Goal: Task Accomplishment & Management: Use online tool/utility

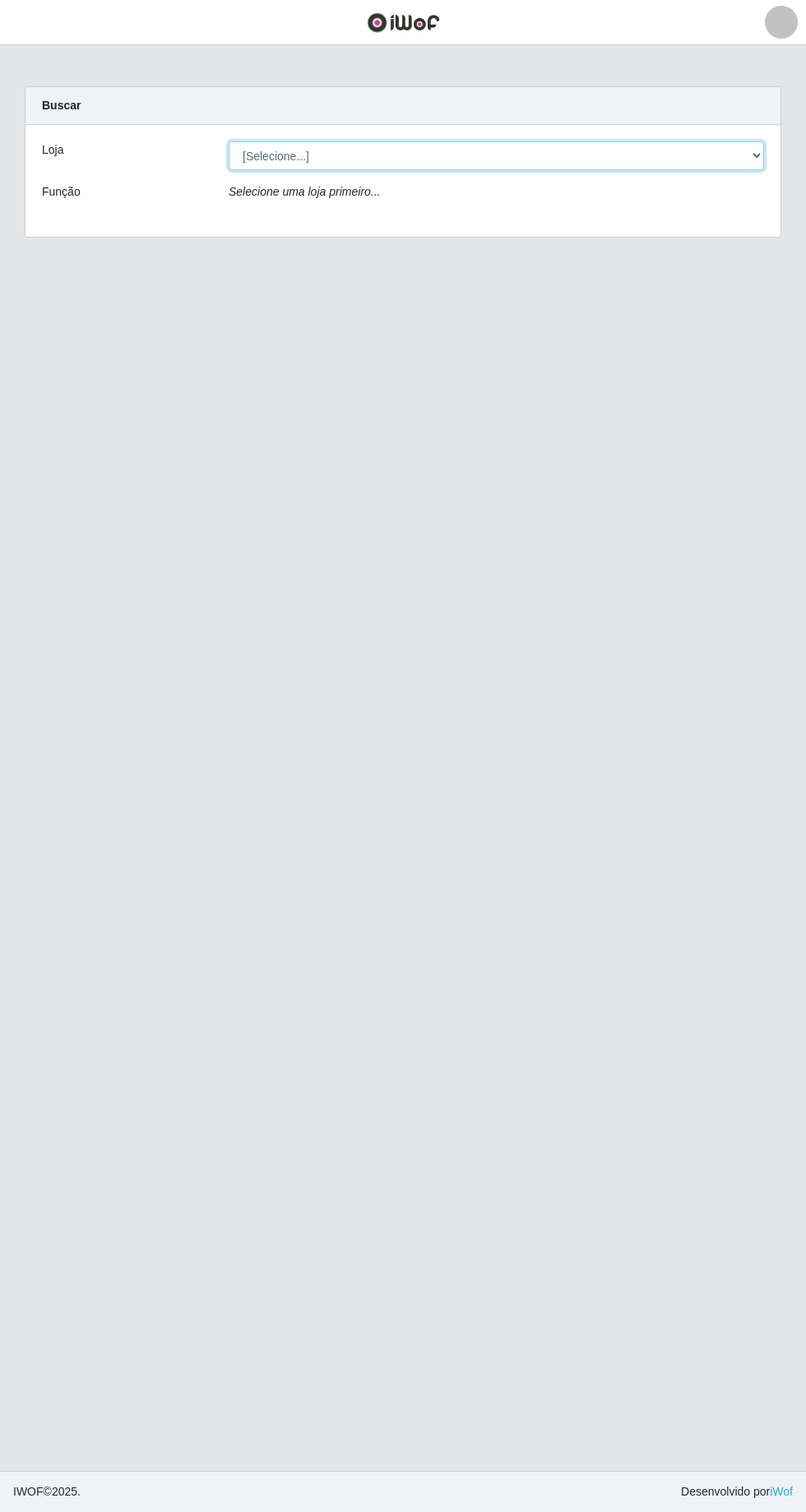
click at [329, 158] on select "[Selecione...] [GEOGRAPHIC_DATA] - [GEOGRAPHIC_DATA] - [GEOGRAPHIC_DATA] - [GEO…" at bounding box center [495, 155] width 535 height 28
select select "508"
click at [228, 141] on select "[Selecione...] [GEOGRAPHIC_DATA] - [GEOGRAPHIC_DATA] - [GEOGRAPHIC_DATA] - [GEO…" at bounding box center [495, 155] width 535 height 28
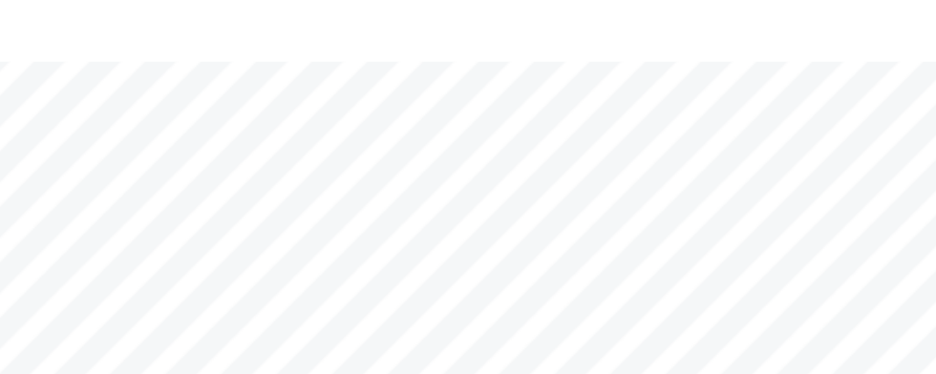
scroll to position [258, 0]
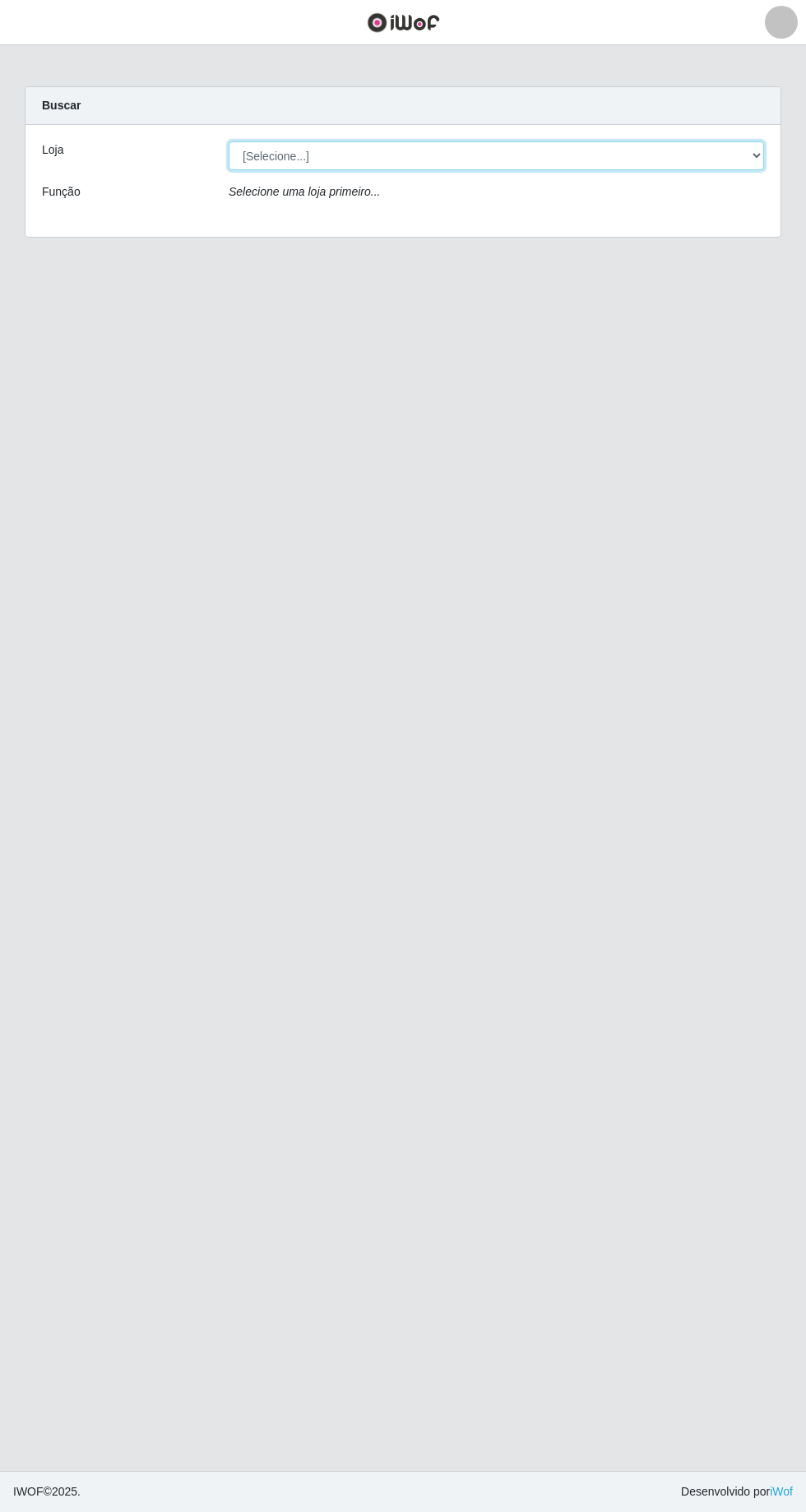
click at [752, 156] on select "[Selecione...] [GEOGRAPHIC_DATA] - [GEOGRAPHIC_DATA] - [GEOGRAPHIC_DATA] - [GEO…" at bounding box center [495, 155] width 535 height 28
select select "508"
click at [228, 141] on select "[Selecione...] [GEOGRAPHIC_DATA] - [GEOGRAPHIC_DATA] - [GEOGRAPHIC_DATA] - [GEO…" at bounding box center [495, 155] width 535 height 28
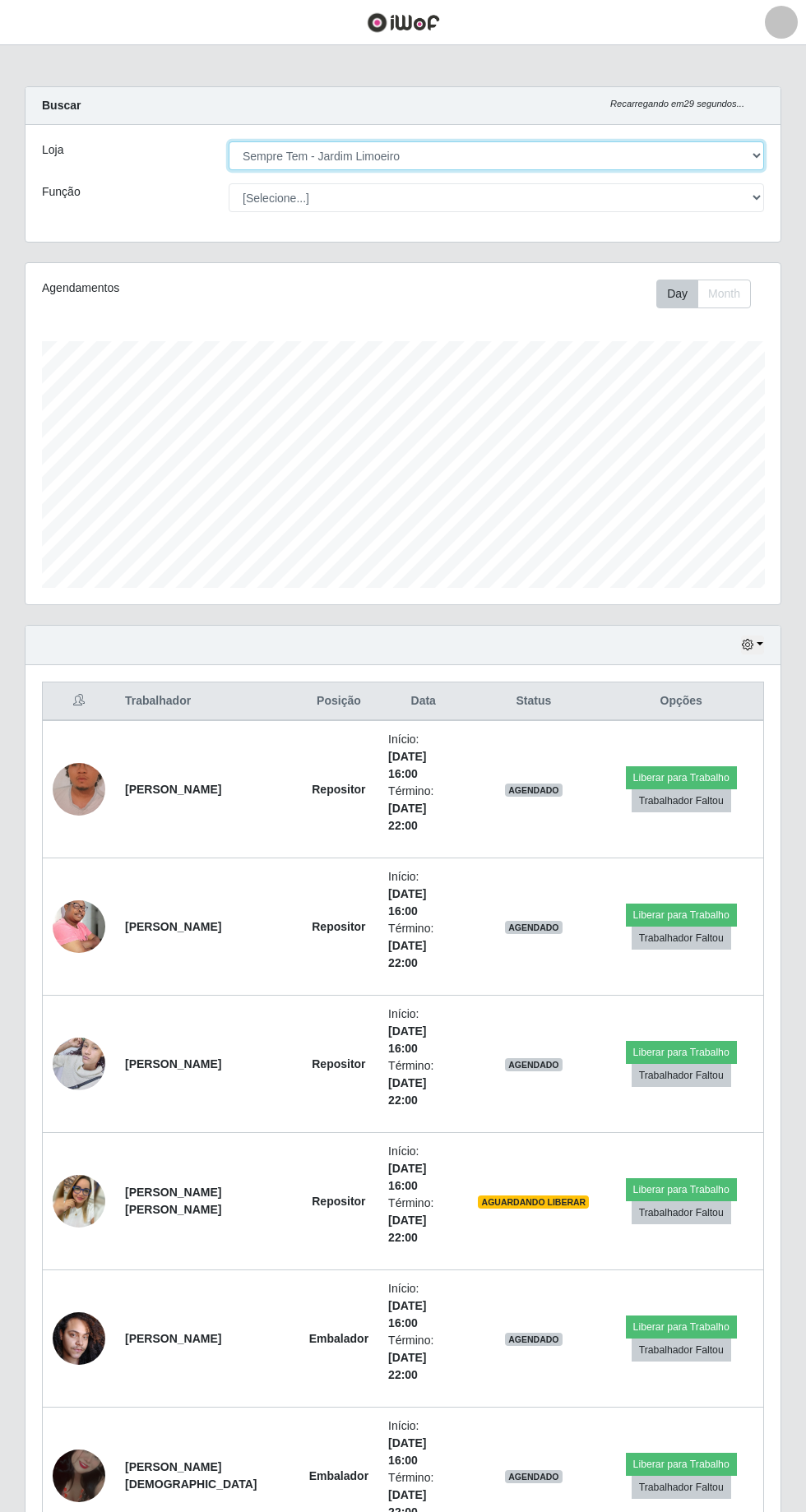
scroll to position [340, 754]
click at [691, 766] on button "Liberar para Trabalho" at bounding box center [680, 778] width 111 height 23
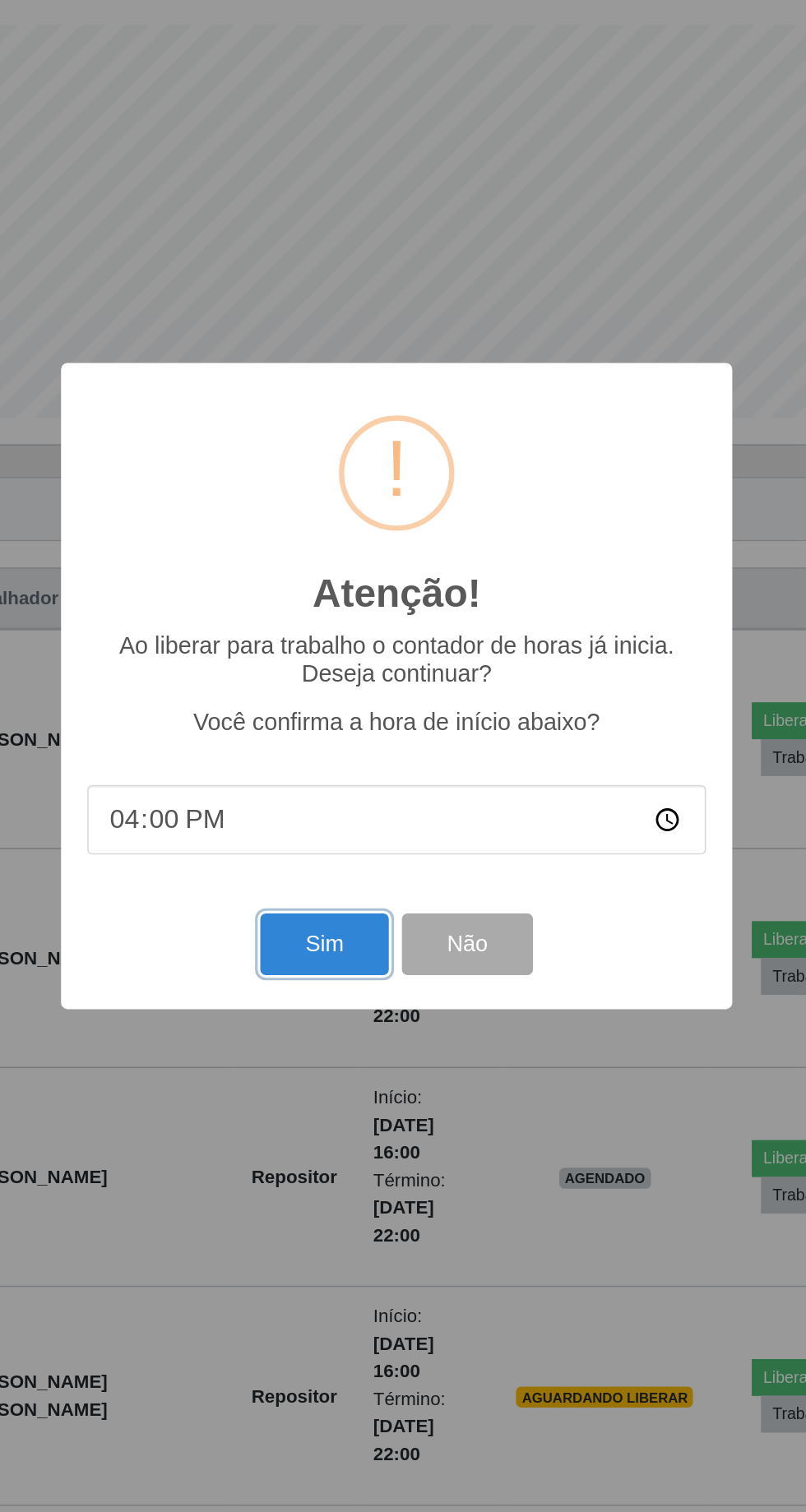
click at [358, 920] on button "Sim" at bounding box center [356, 917] width 80 height 39
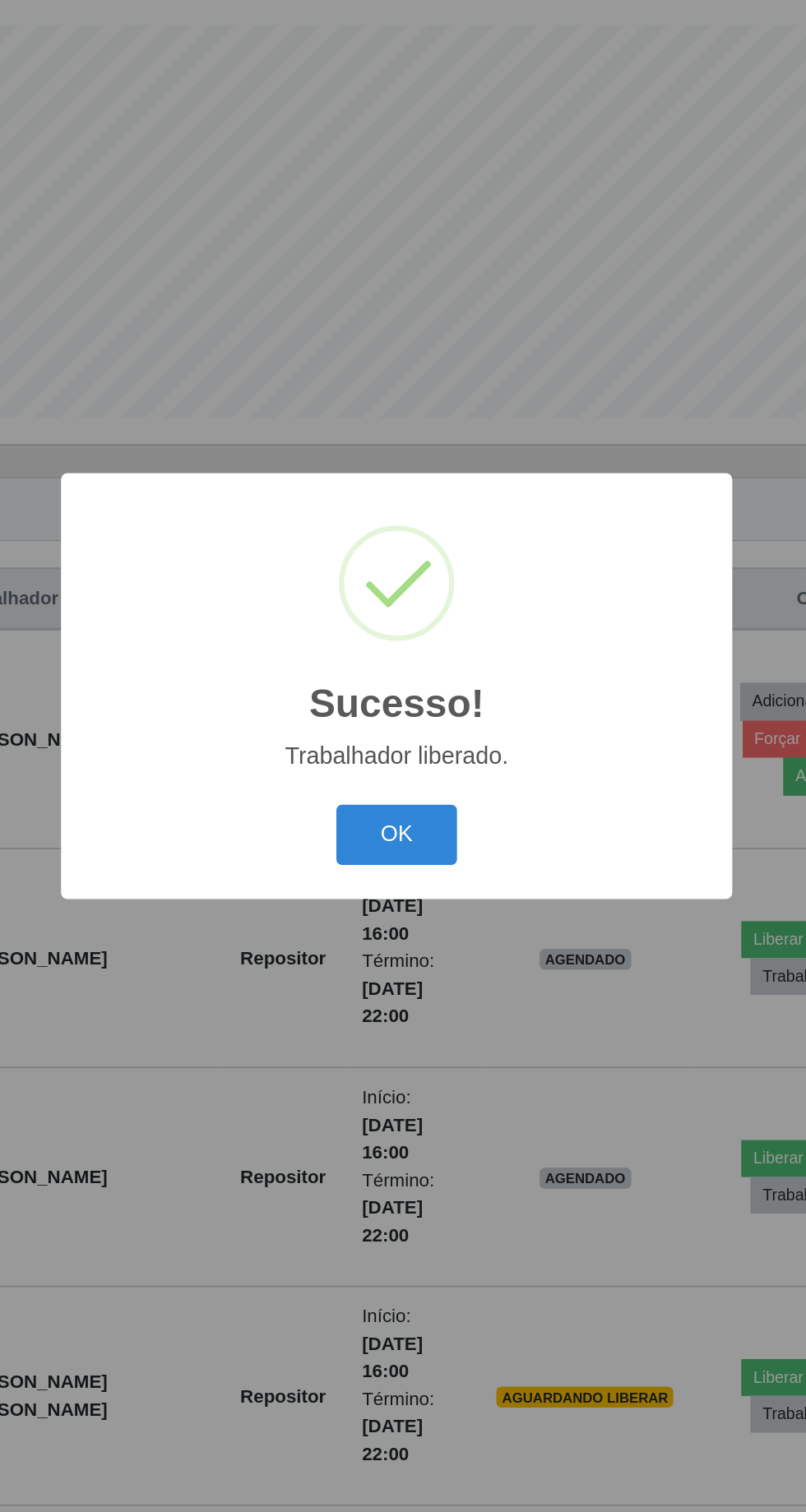
click at [404, 859] on button "OK" at bounding box center [403, 849] width 77 height 39
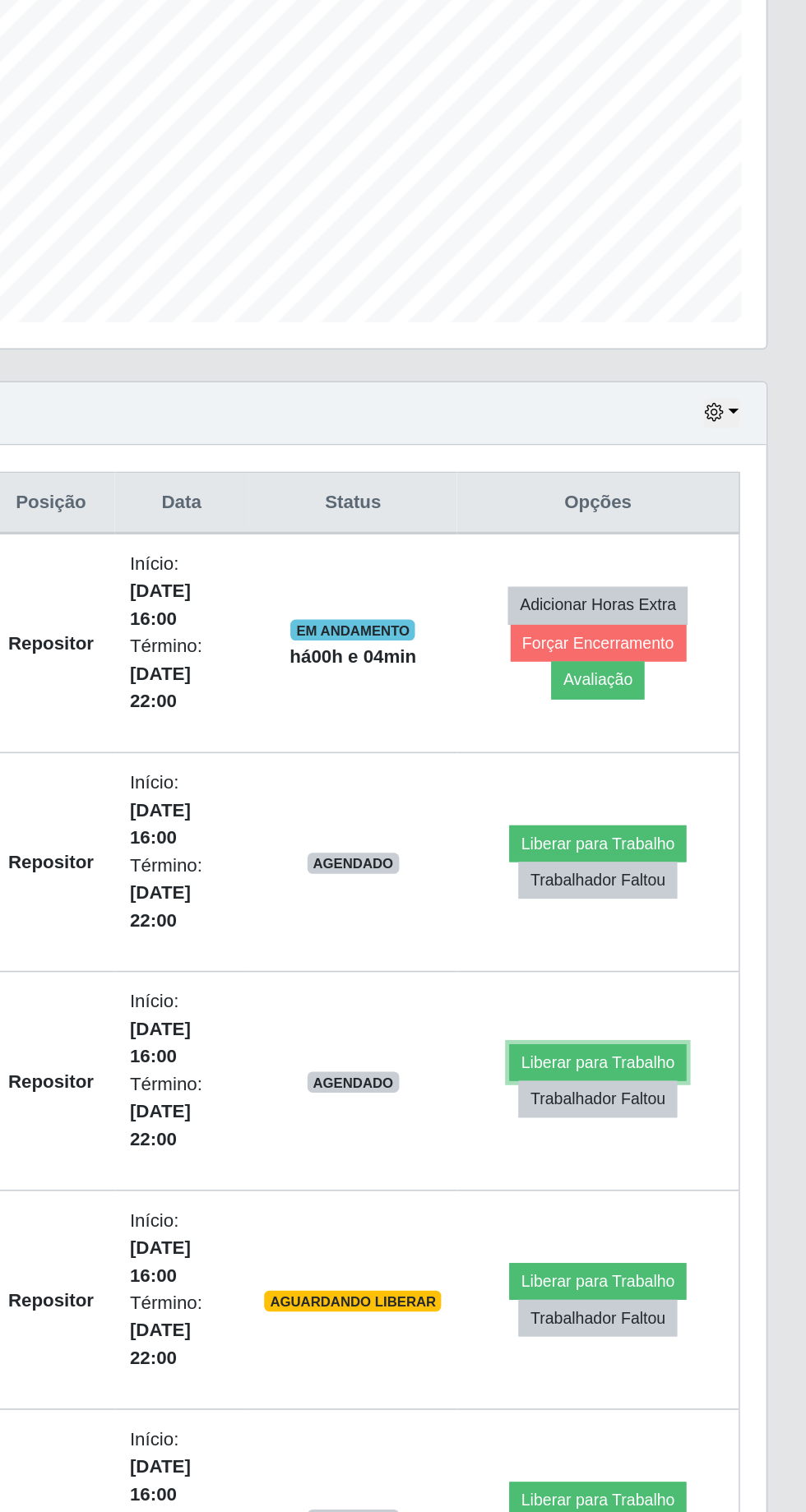
click at [655, 1041] on button "Liberar para Trabalho" at bounding box center [674, 1052] width 111 height 23
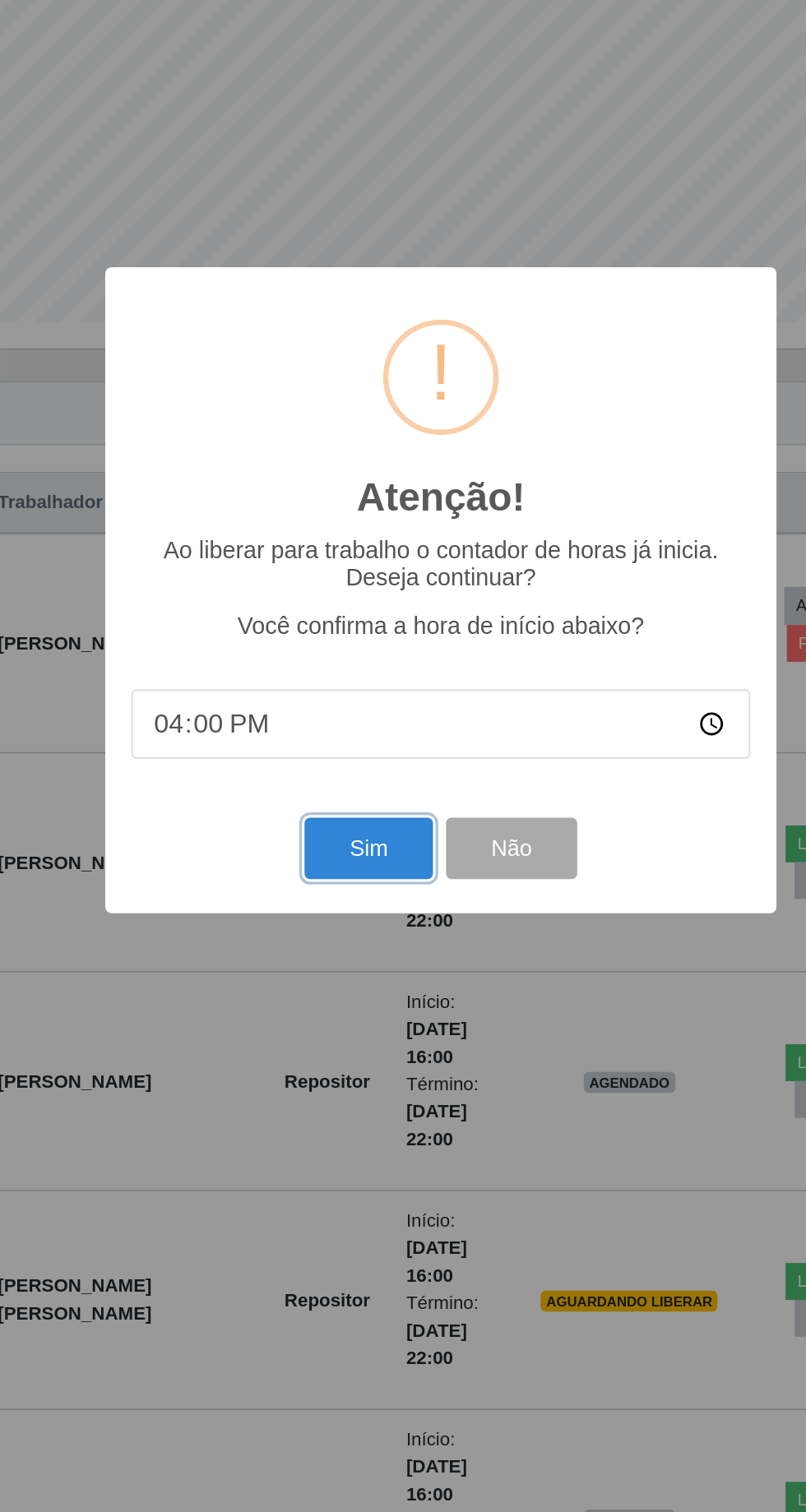
click at [363, 937] on button "Sim" at bounding box center [356, 917] width 80 height 39
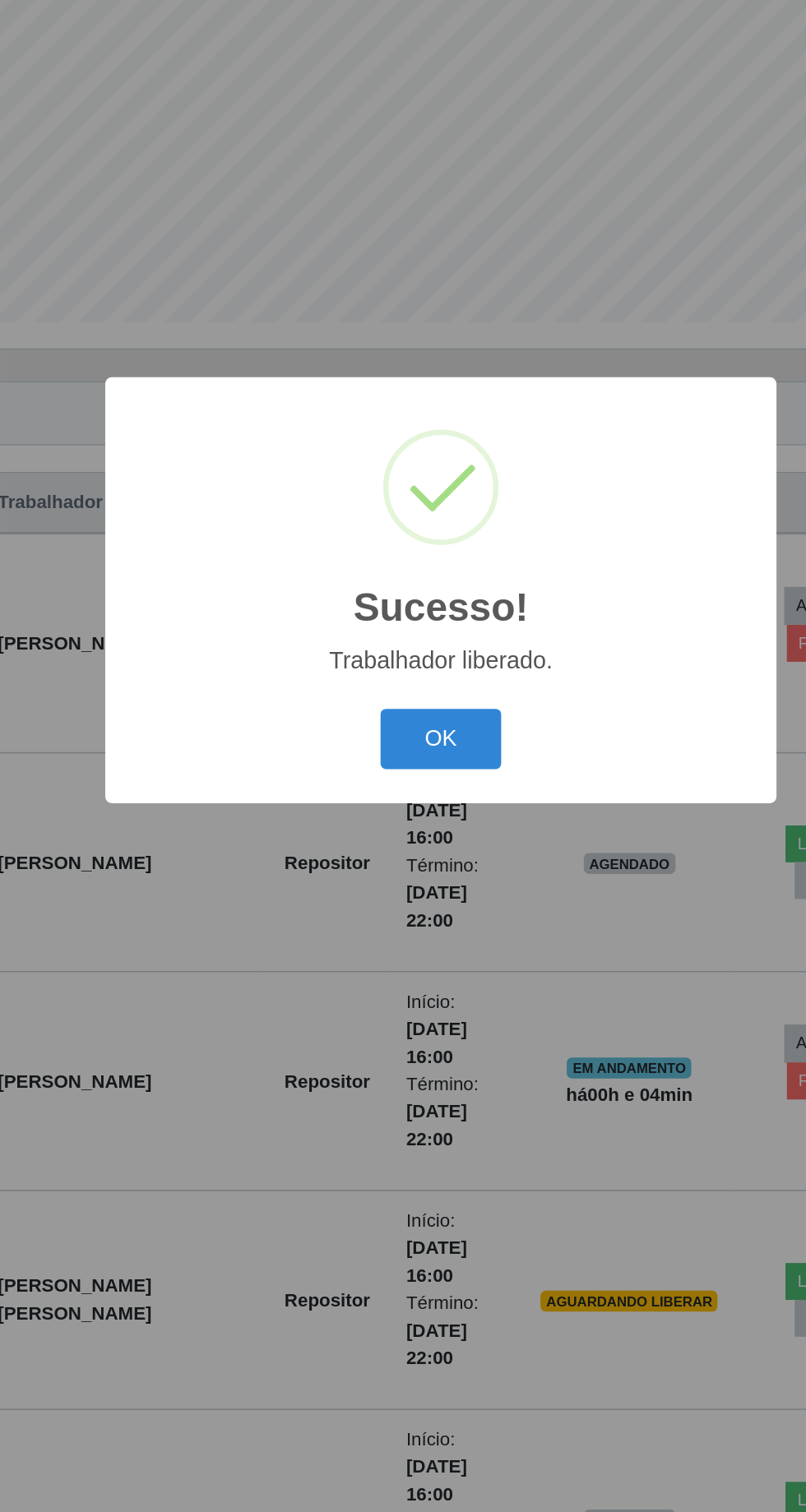
click at [403, 869] on button "OK" at bounding box center [403, 849] width 77 height 39
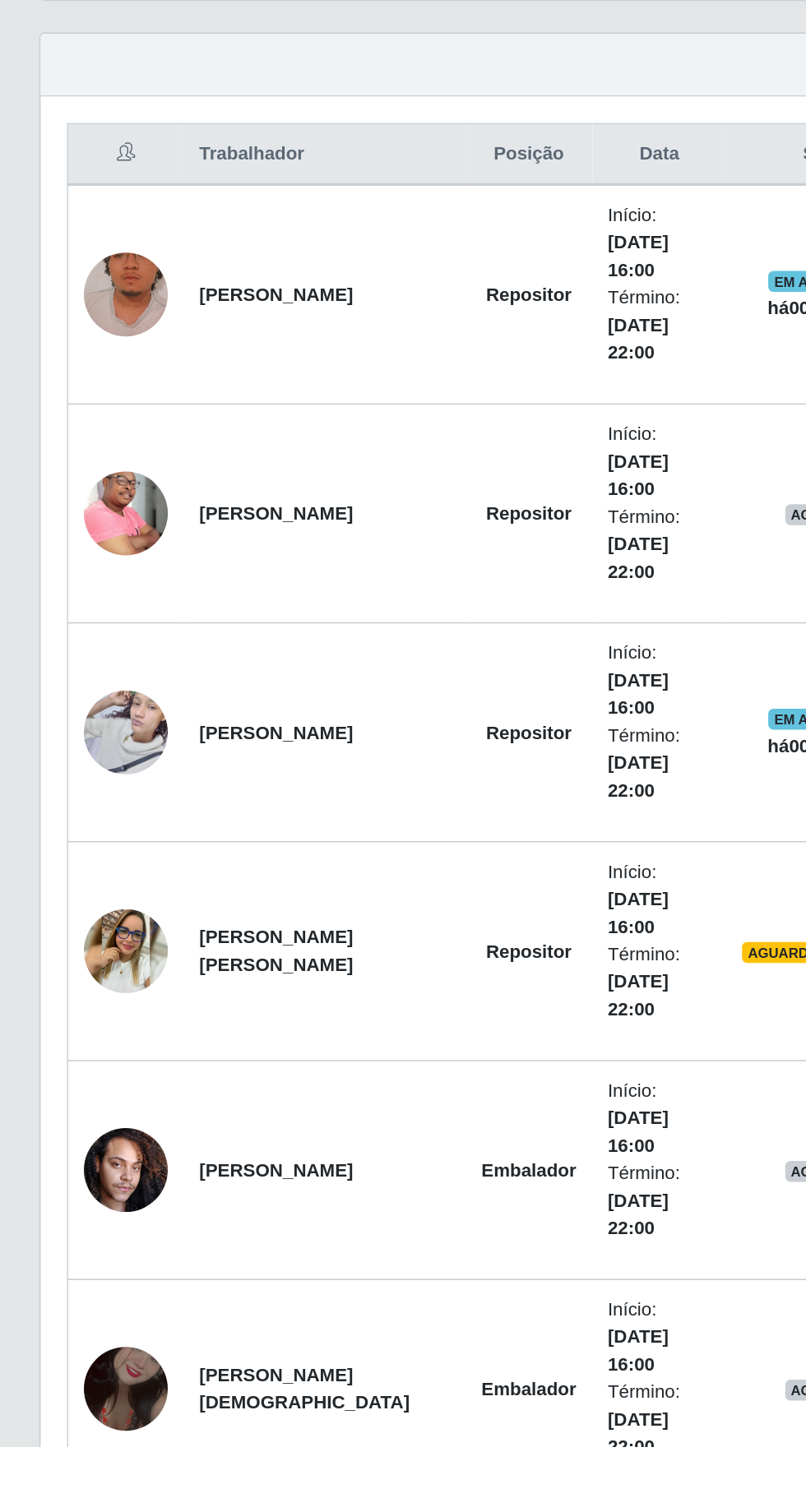
scroll to position [0, 0]
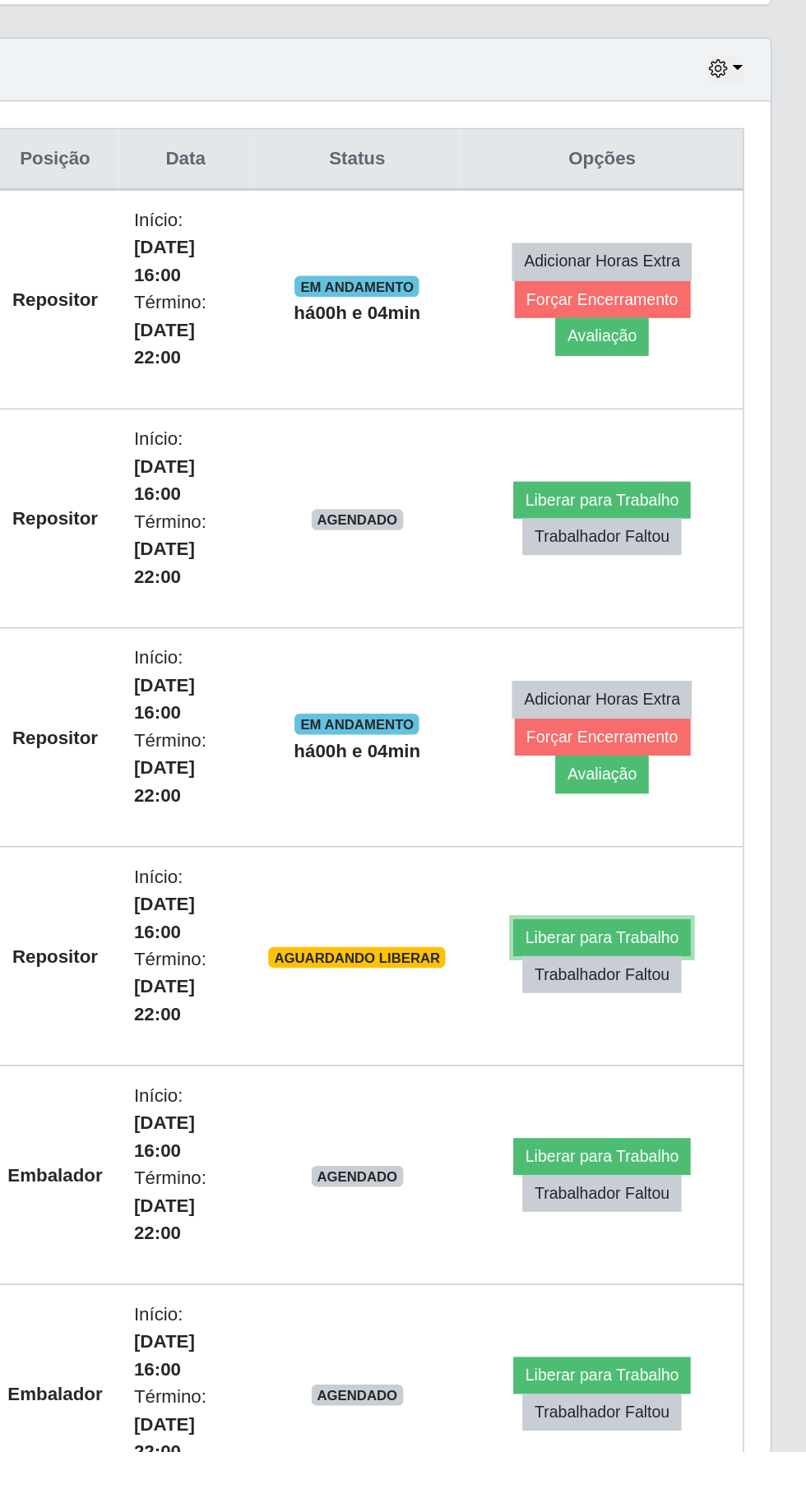
click at [654, 1178] on button "Liberar para Trabalho" at bounding box center [674, 1189] width 111 height 23
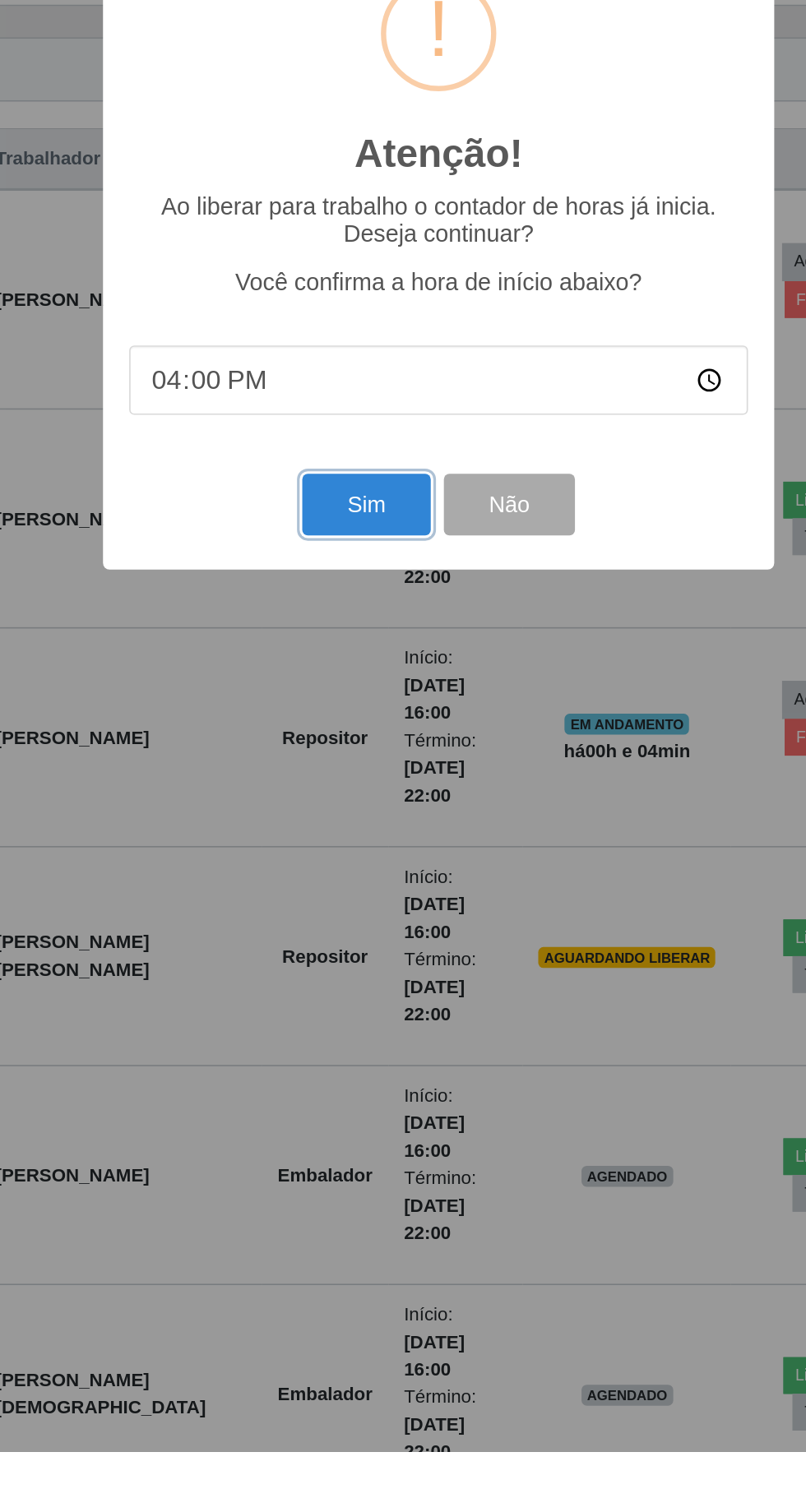
click at [347, 937] on button "Sim" at bounding box center [356, 917] width 80 height 39
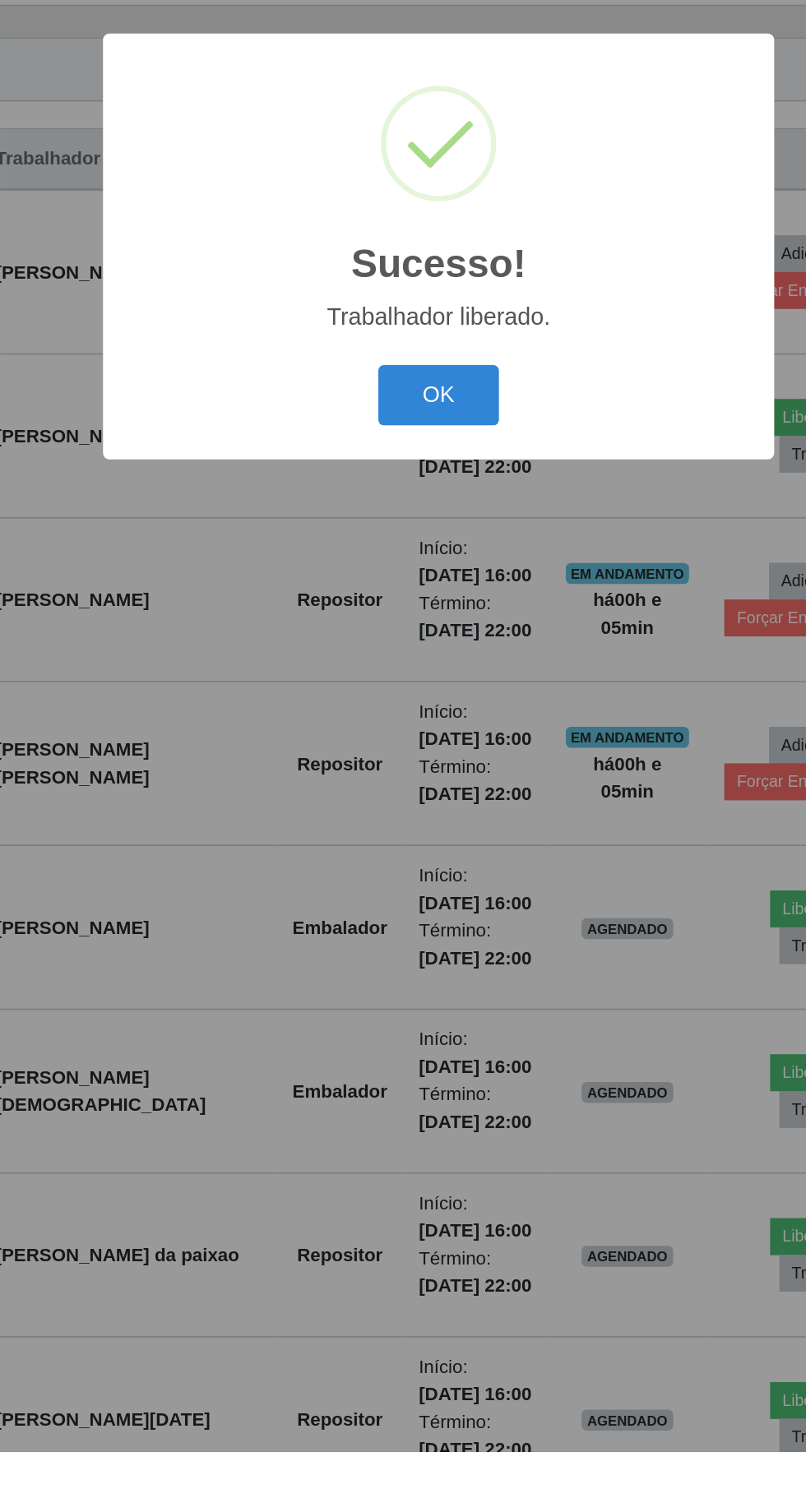
click at [412, 869] on button "OK" at bounding box center [403, 849] width 77 height 39
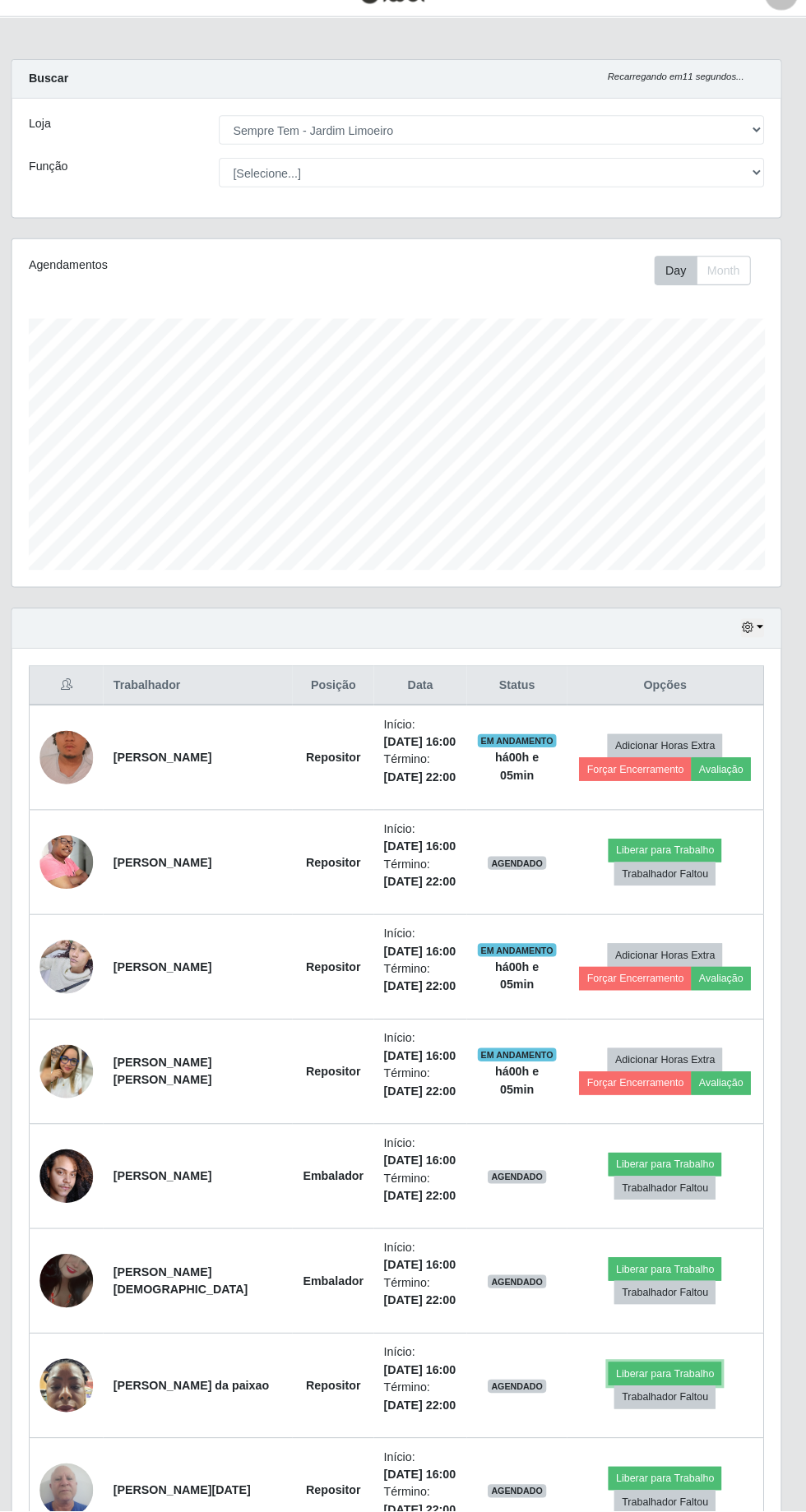
click at [655, 1366] on button "Liberar para Trabalho" at bounding box center [666, 1377] width 111 height 23
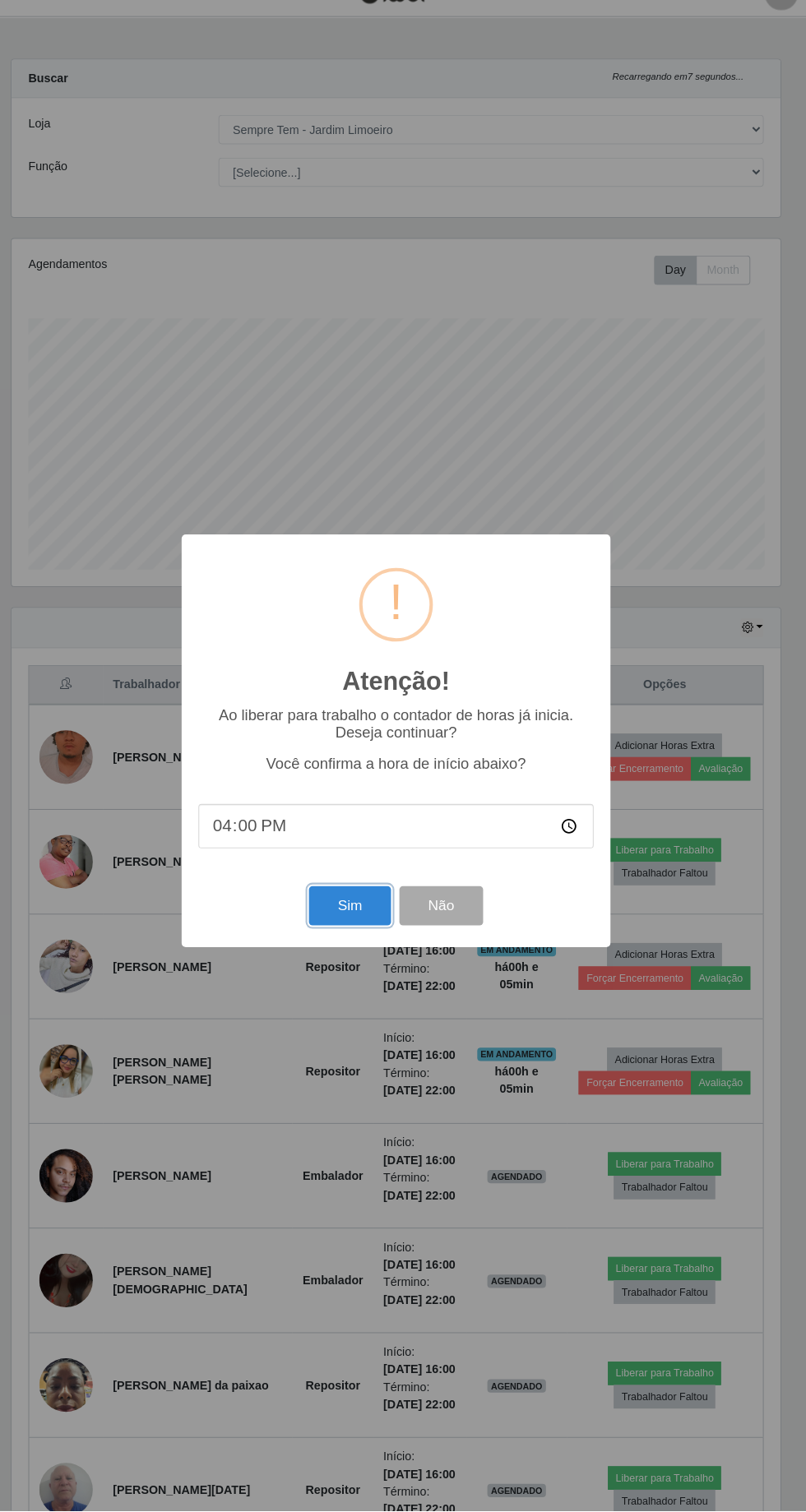
click at [354, 937] on button "Sim" at bounding box center [356, 917] width 80 height 39
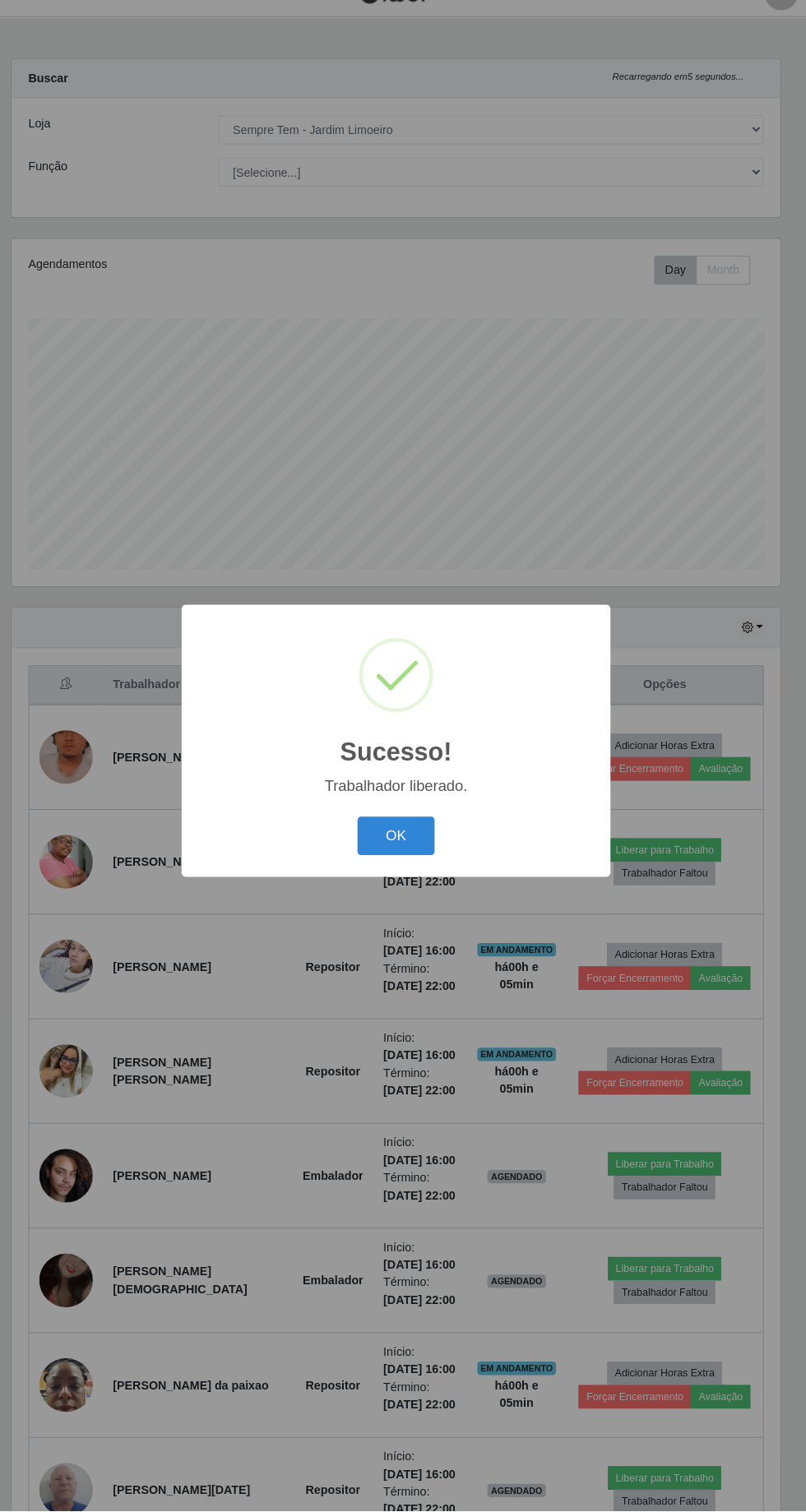
click at [402, 869] on button "OK" at bounding box center [403, 849] width 77 height 39
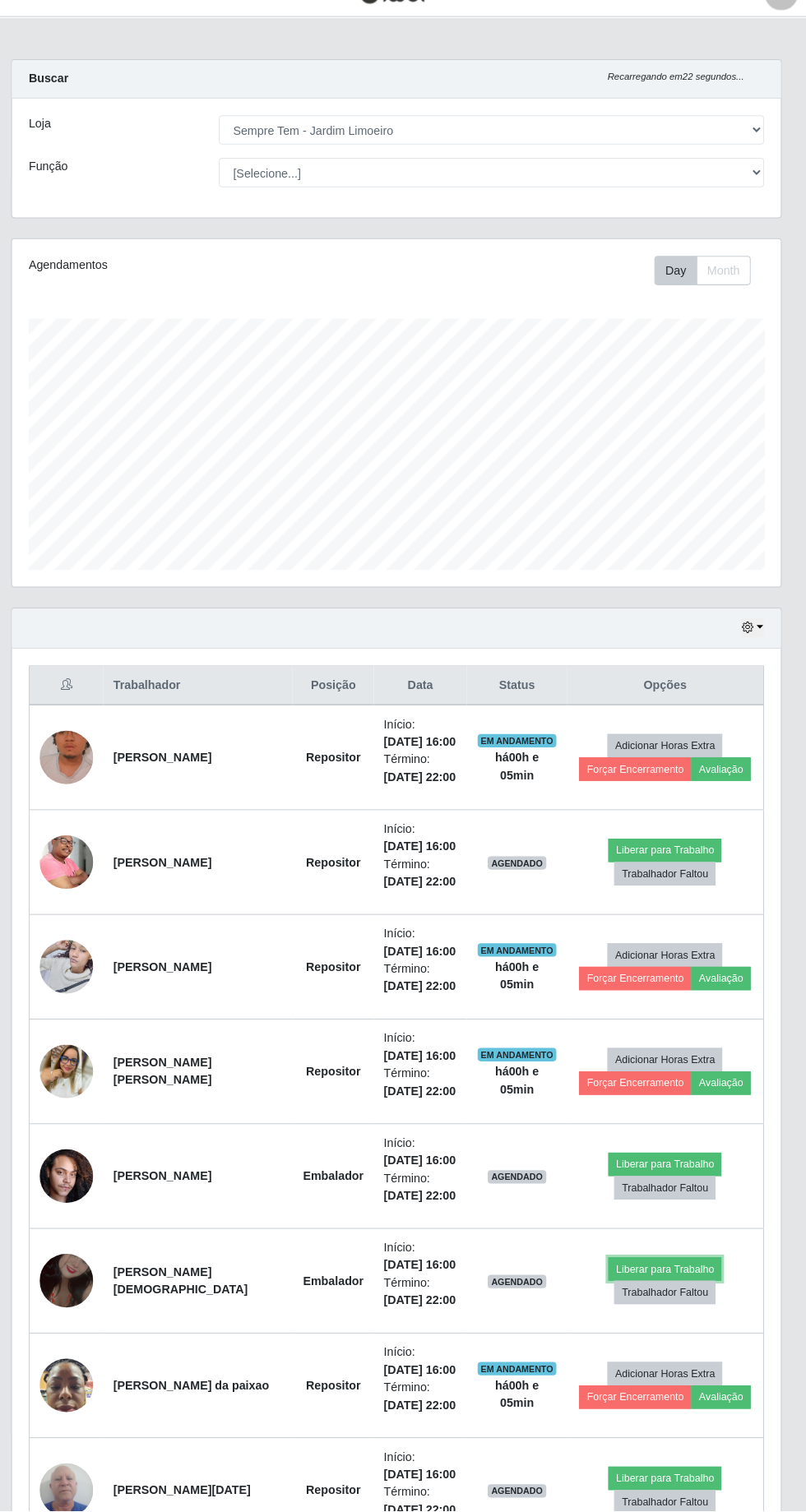
click at [666, 1272] on button "Liberar para Trabalho" at bounding box center [666, 1273] width 111 height 23
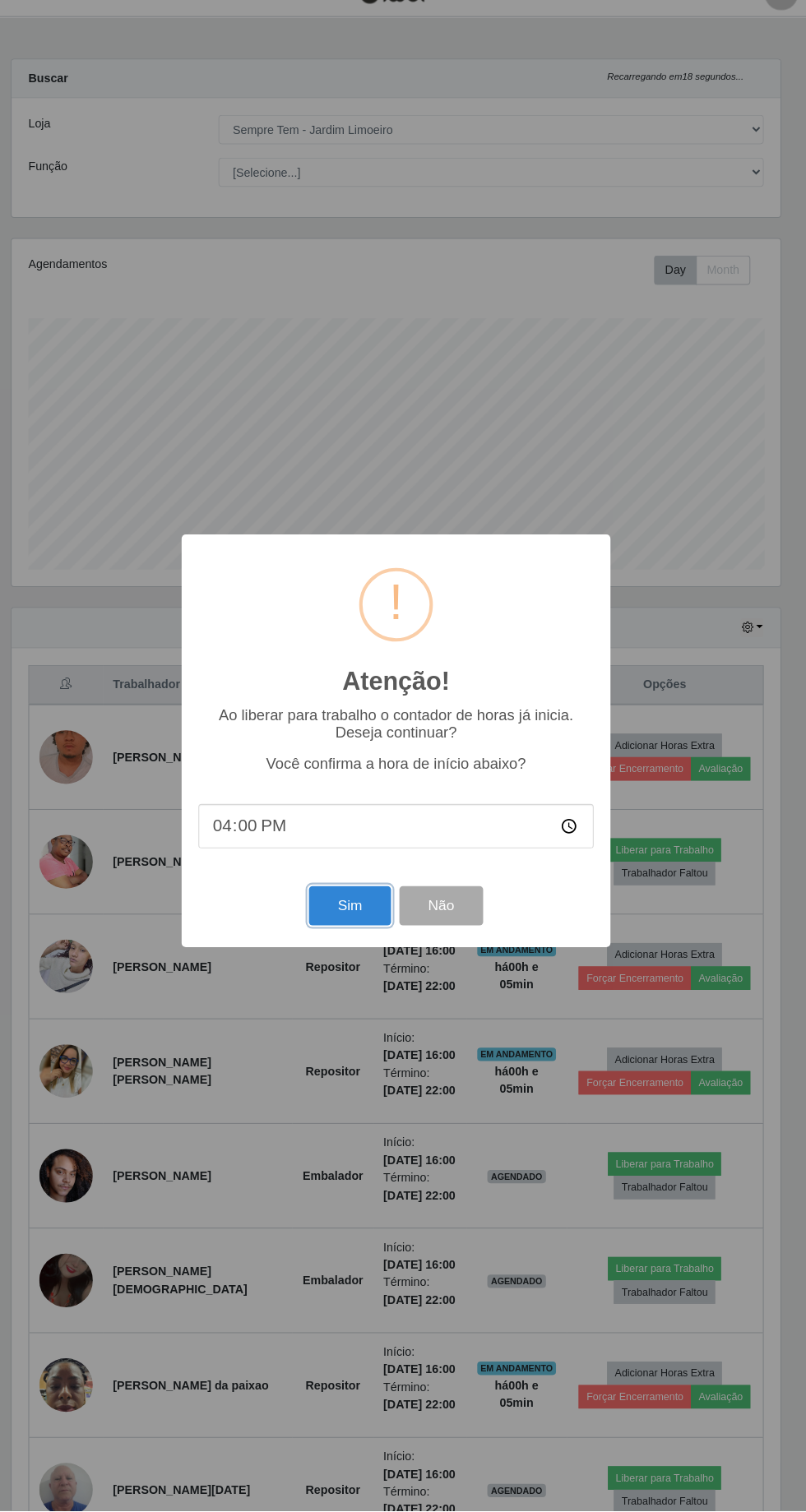
click at [356, 937] on button "Sim" at bounding box center [356, 917] width 80 height 39
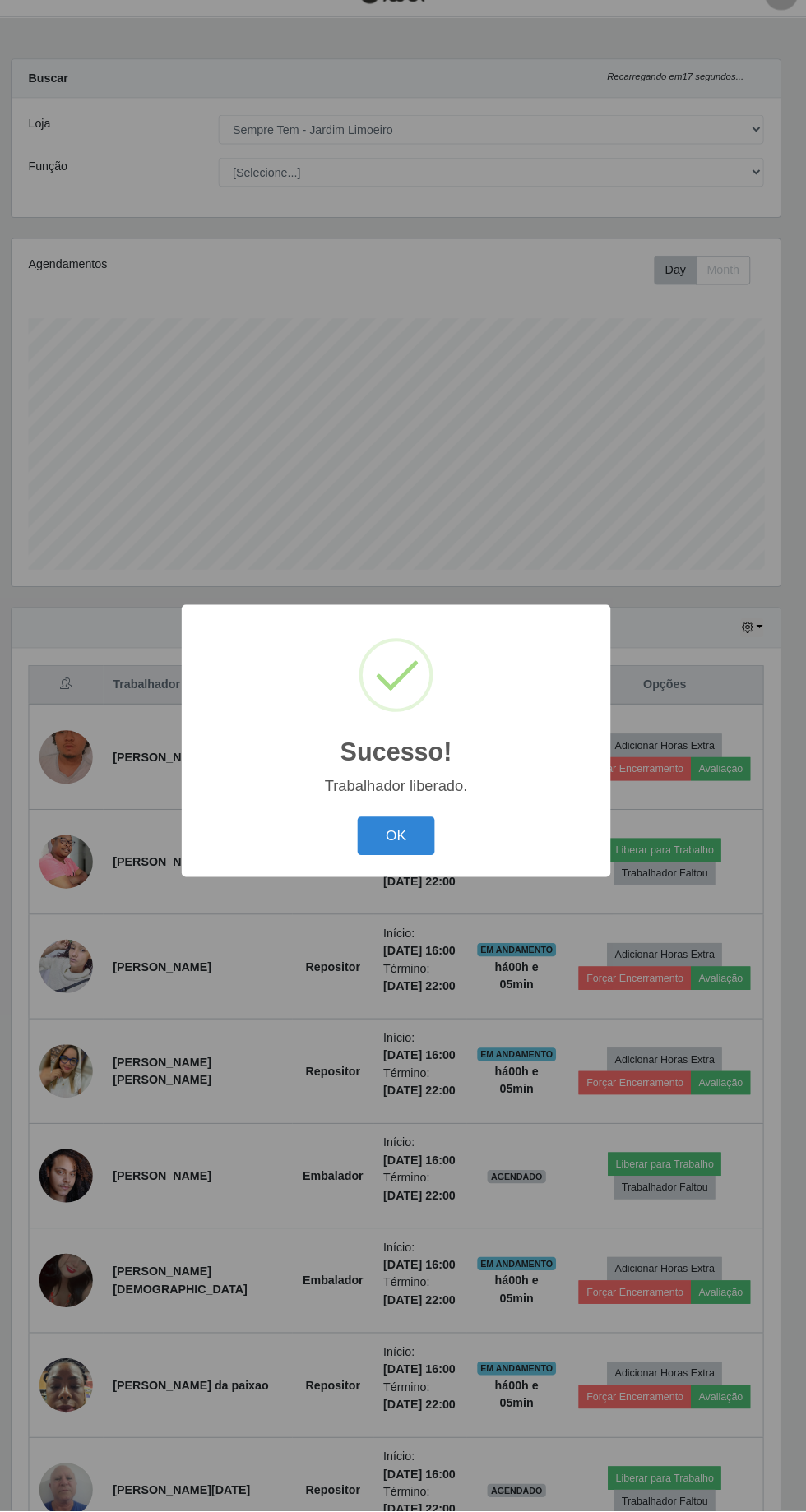
click at [425, 869] on button "OK" at bounding box center [403, 849] width 77 height 39
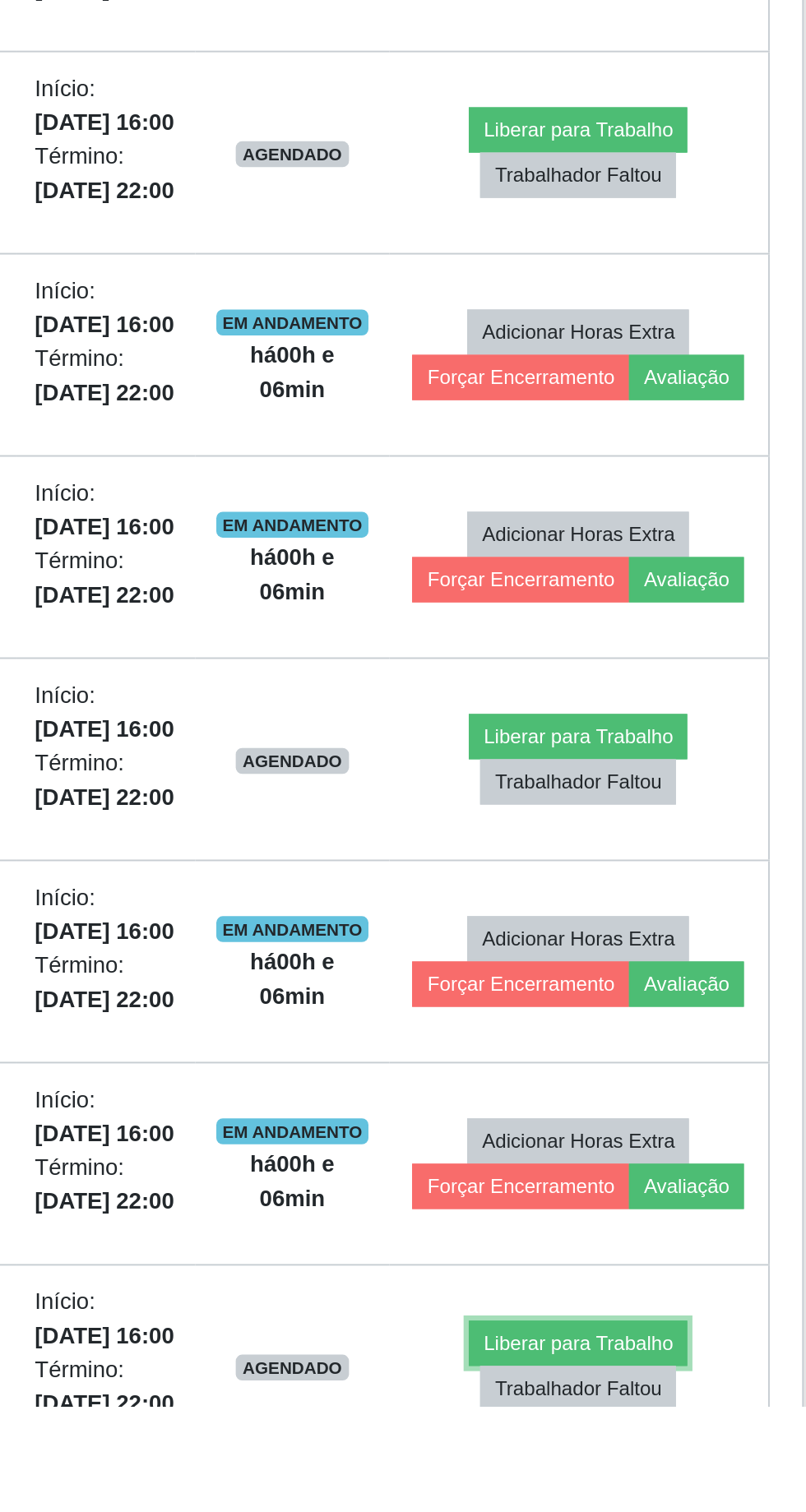
click at [640, 1474] on button "Liberar para Trabalho" at bounding box center [666, 1479] width 111 height 23
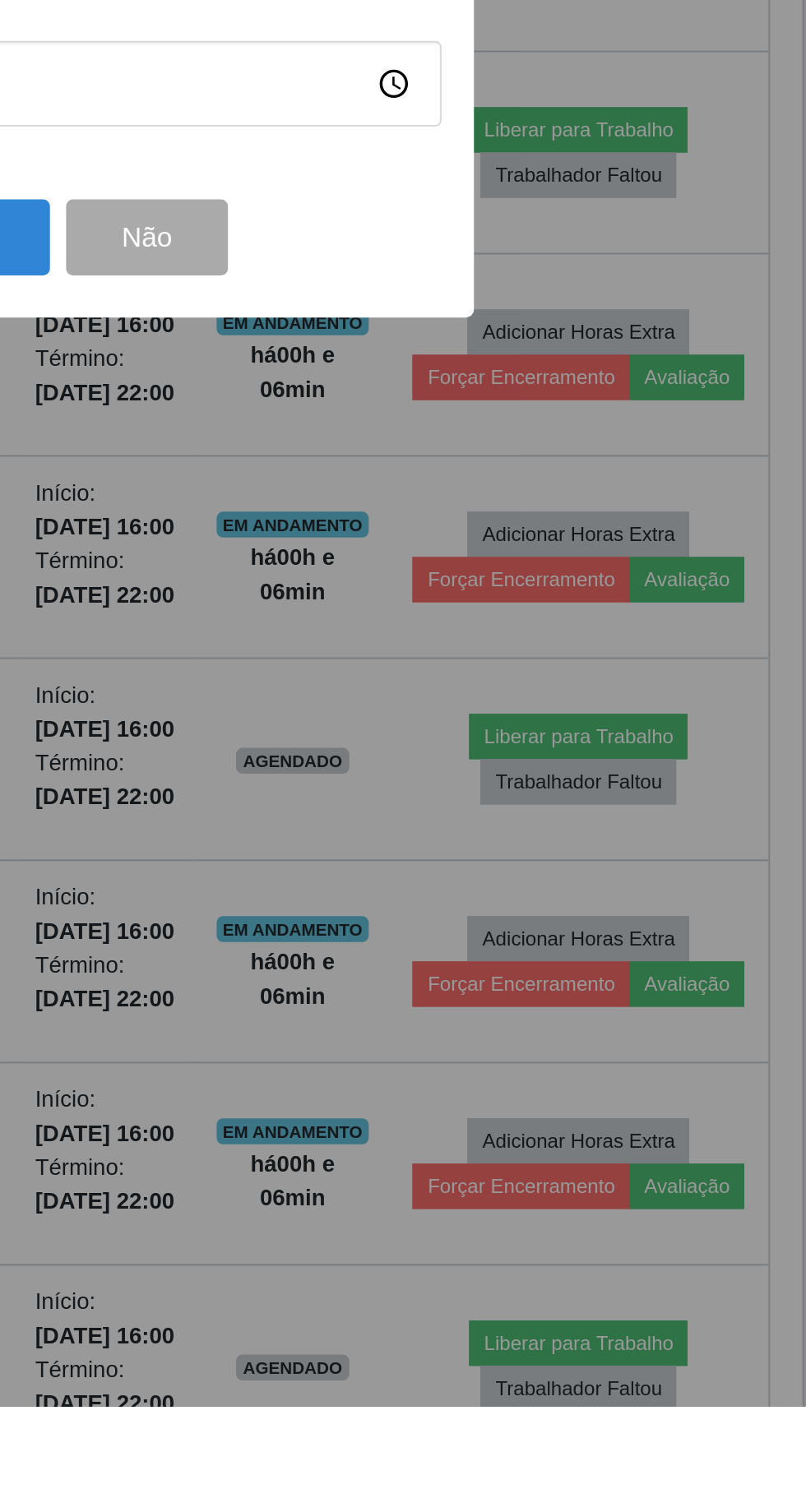
scroll to position [53, 0]
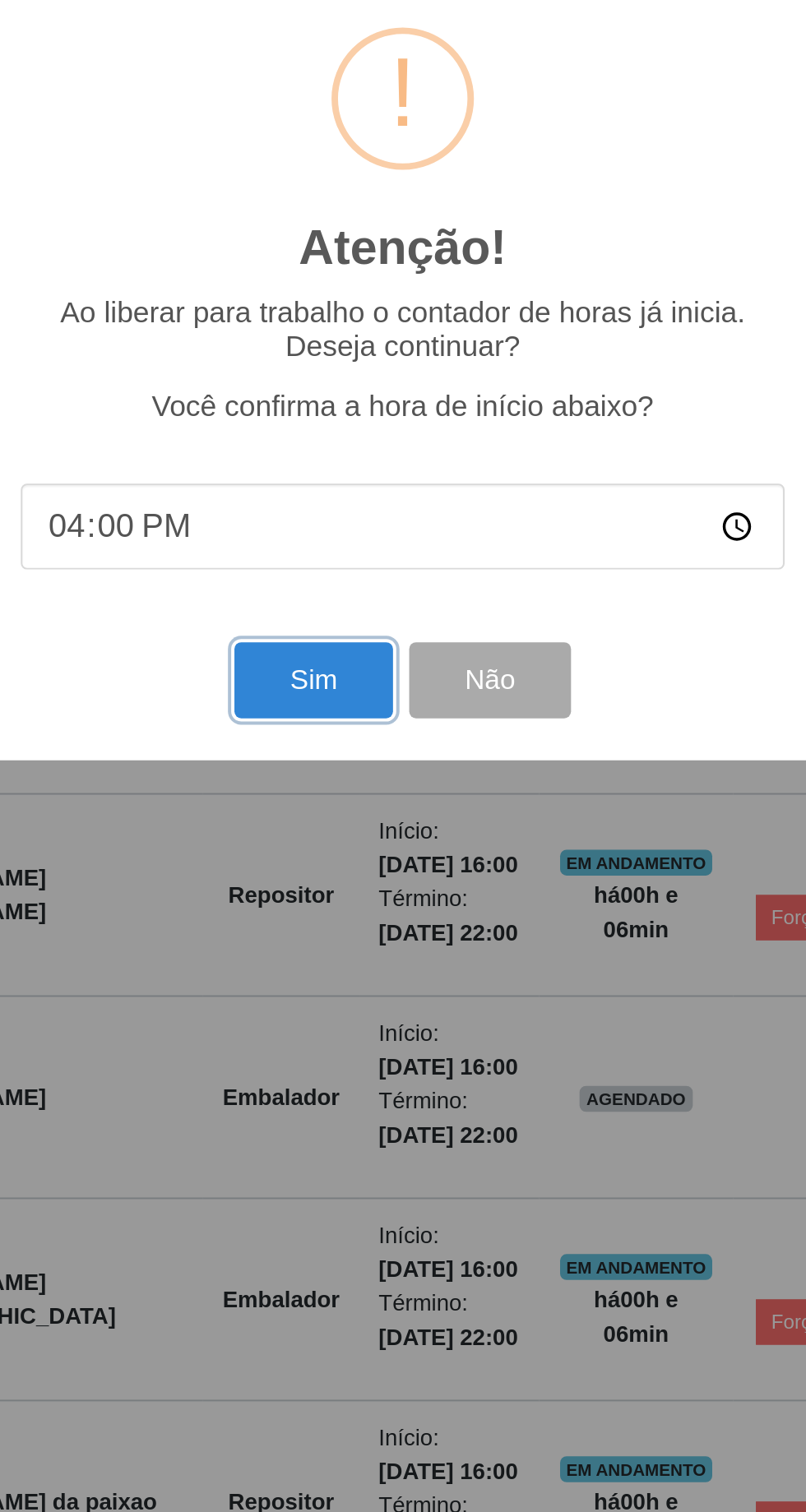
click at [362, 913] on button "Sim" at bounding box center [356, 917] width 80 height 39
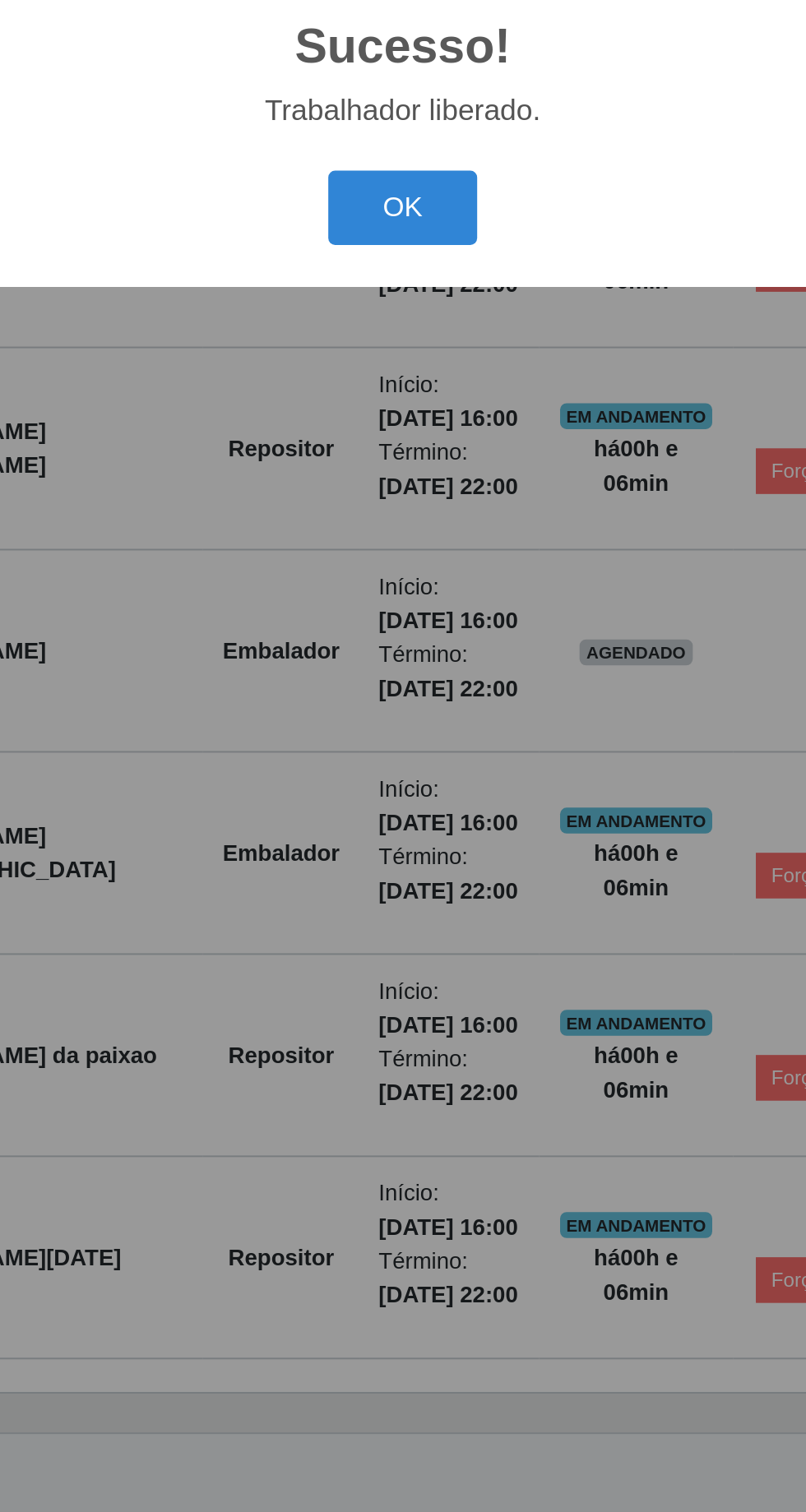
scroll to position [0, 0]
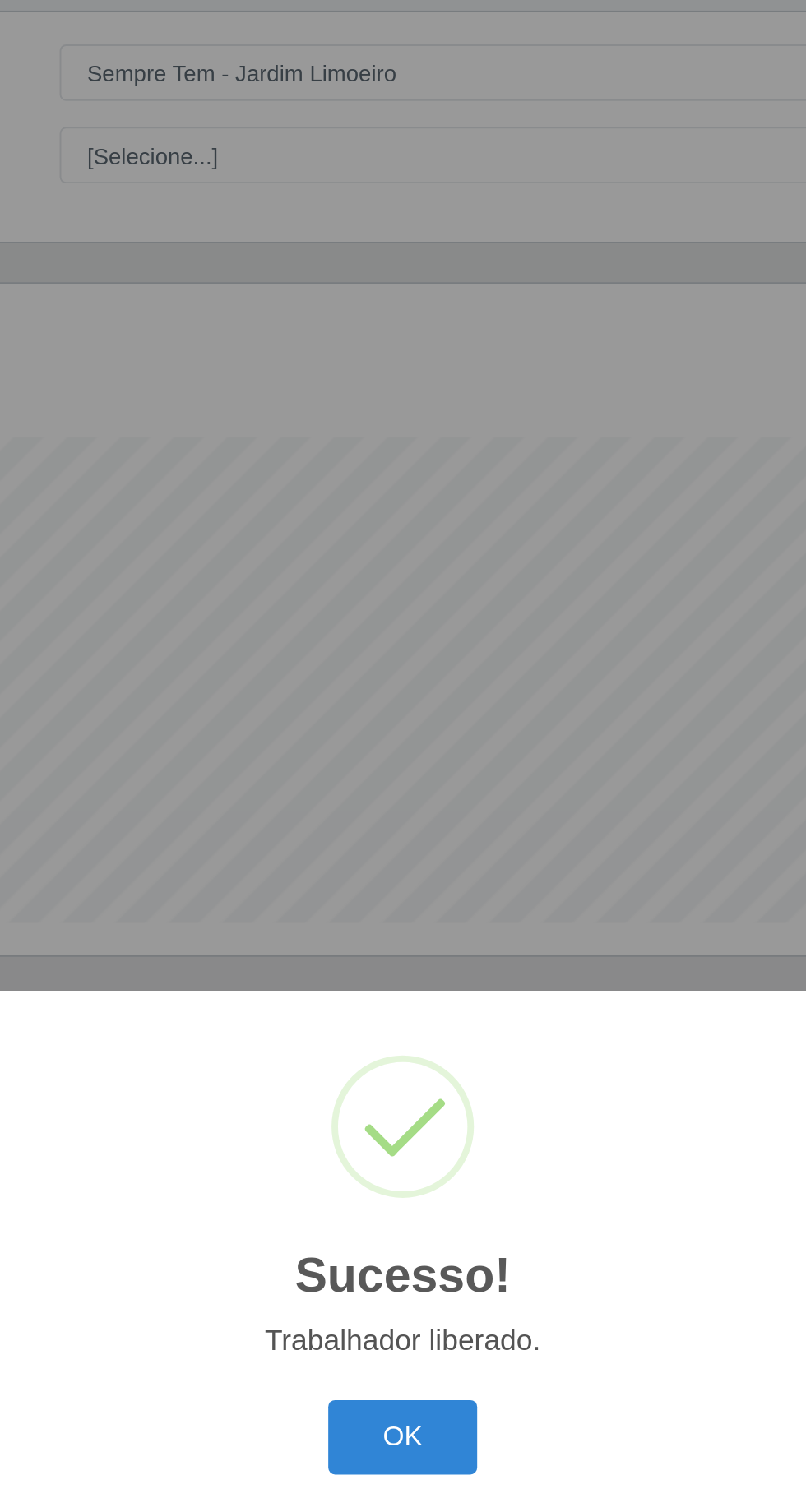
click at [408, 843] on button "OK" at bounding box center [403, 849] width 77 height 39
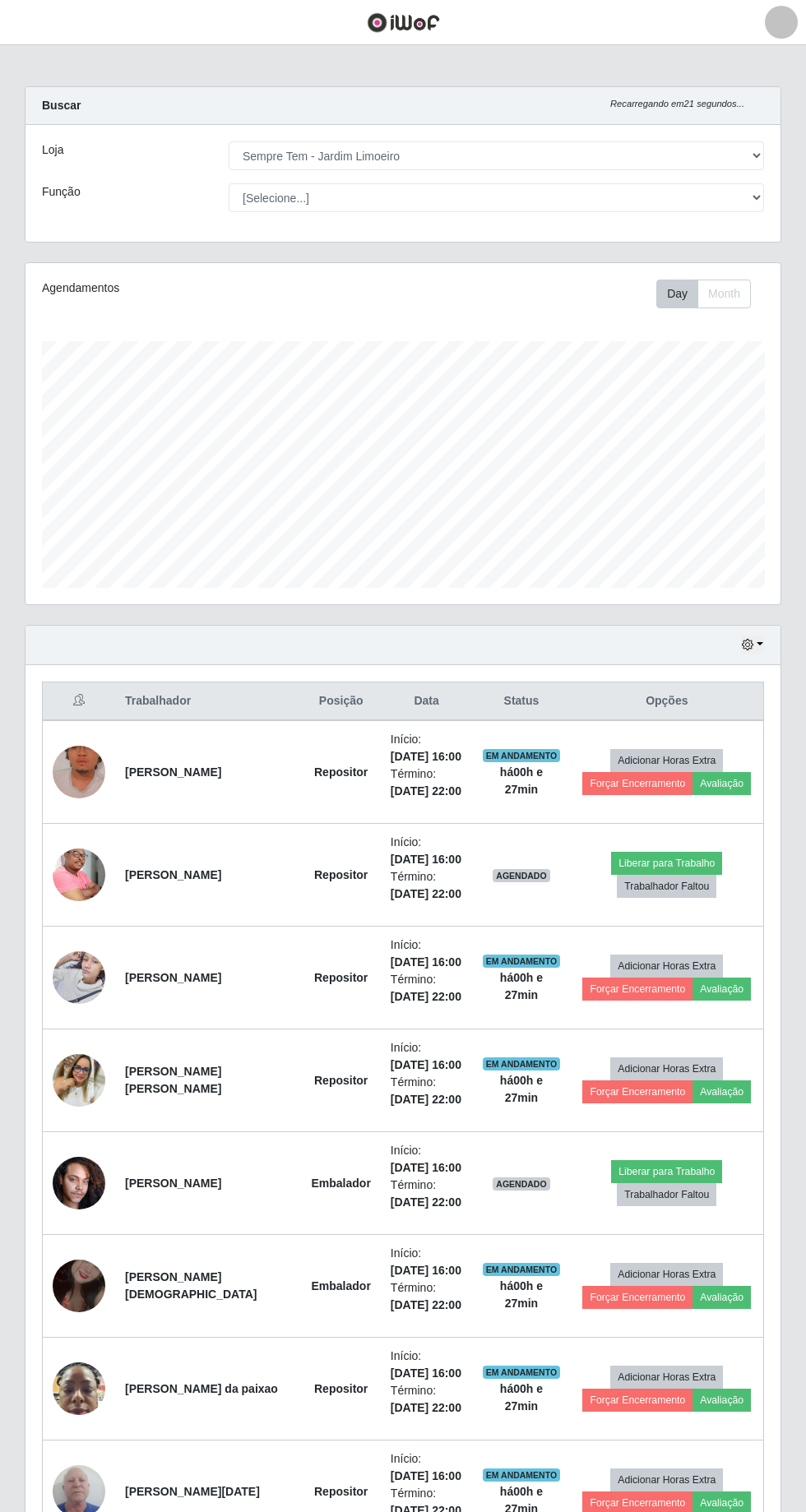
click at [498, 720] on td "EM ANDAMENTO há 00 h e 27 min" at bounding box center [521, 771] width 98 height 103
click at [656, 1165] on button "Liberar para Trabalho" at bounding box center [666, 1171] width 111 height 23
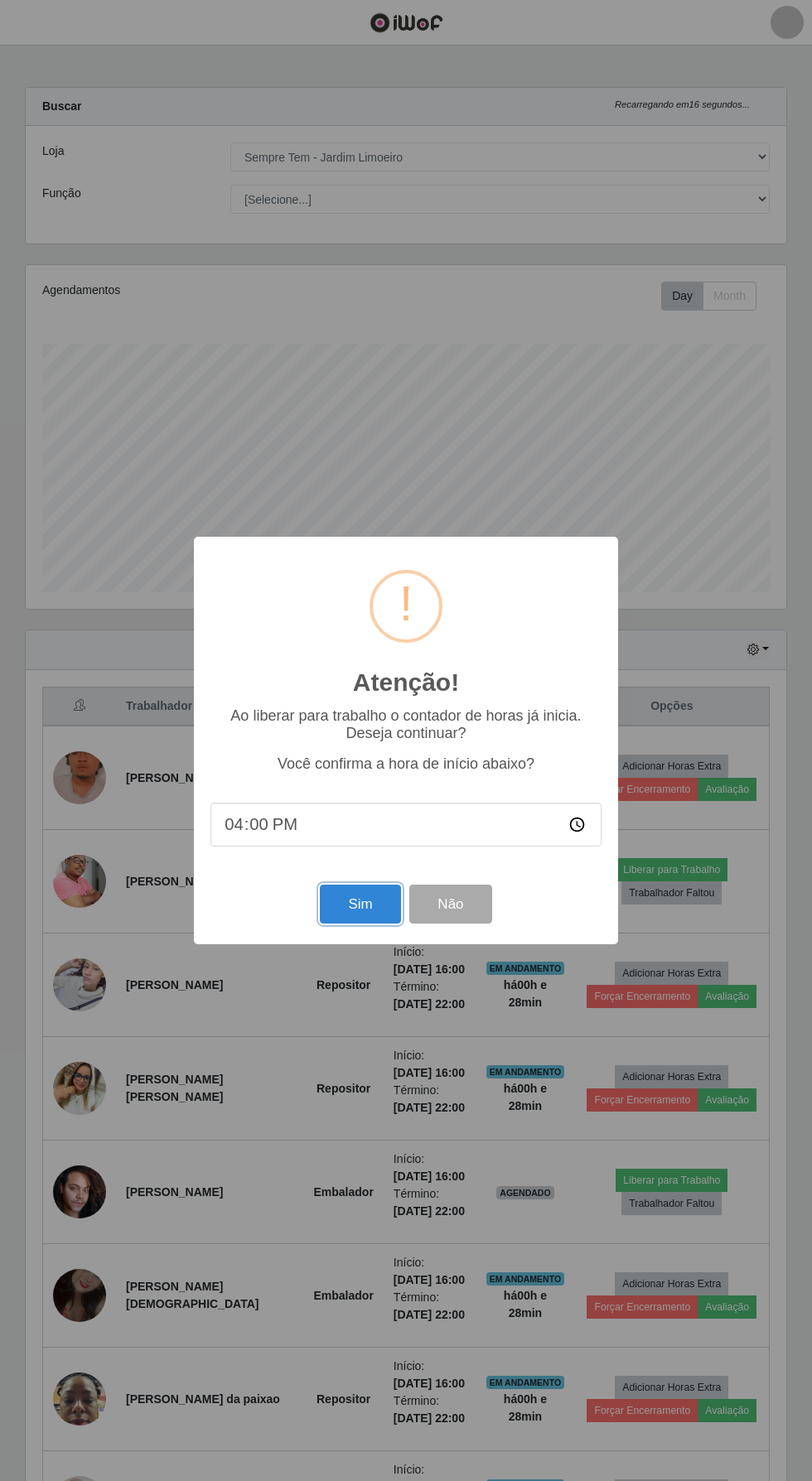
click at [357, 923] on button "Sim" at bounding box center [359, 904] width 81 height 39
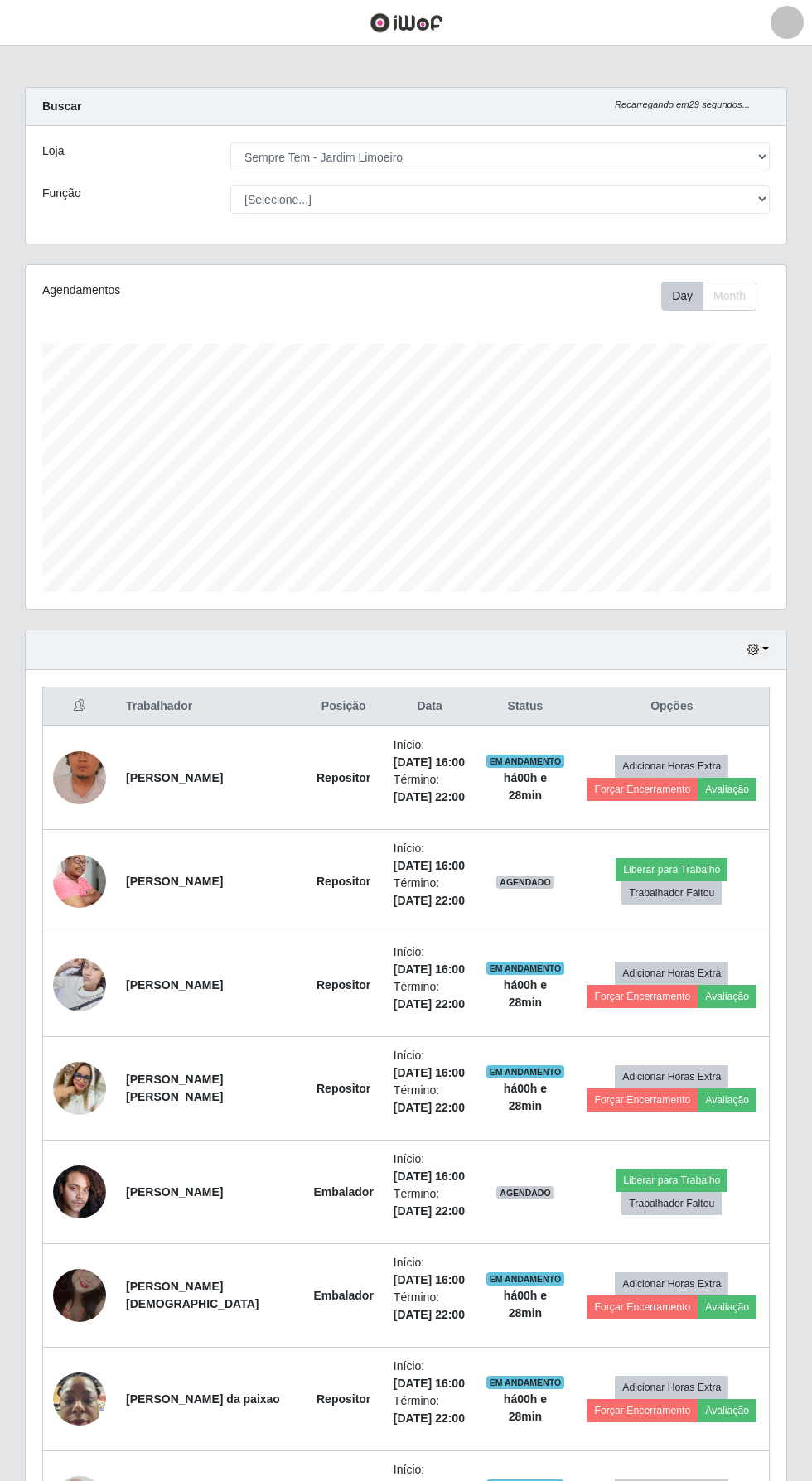
click at [393, 1177] on li "Início: 24/09/2025, 16:00" at bounding box center [429, 1168] width 72 height 35
click at [669, 1196] on button "Trabalhador Faltou" at bounding box center [671, 1203] width 101 height 23
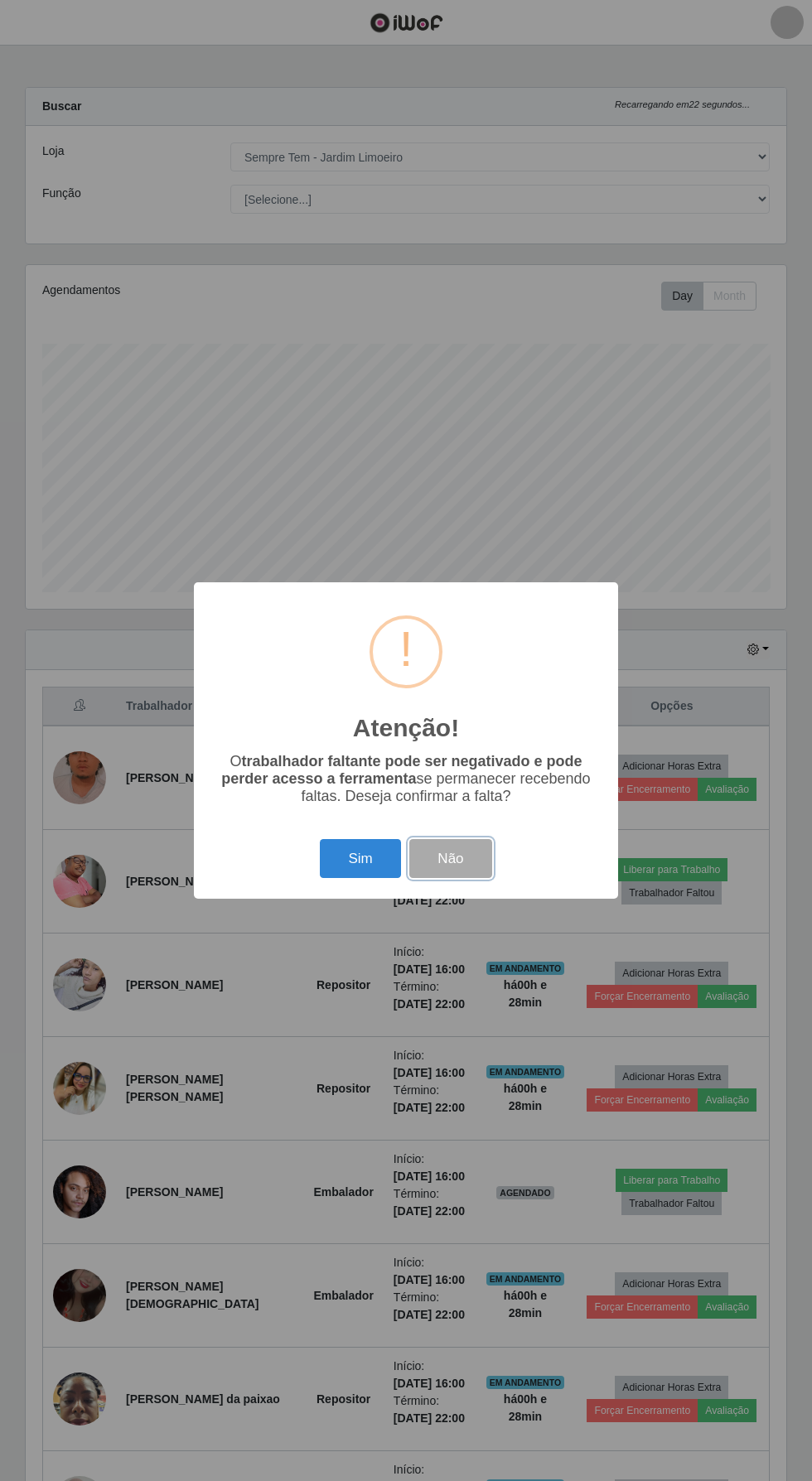
click at [482, 878] on button "Não" at bounding box center [450, 858] width 82 height 39
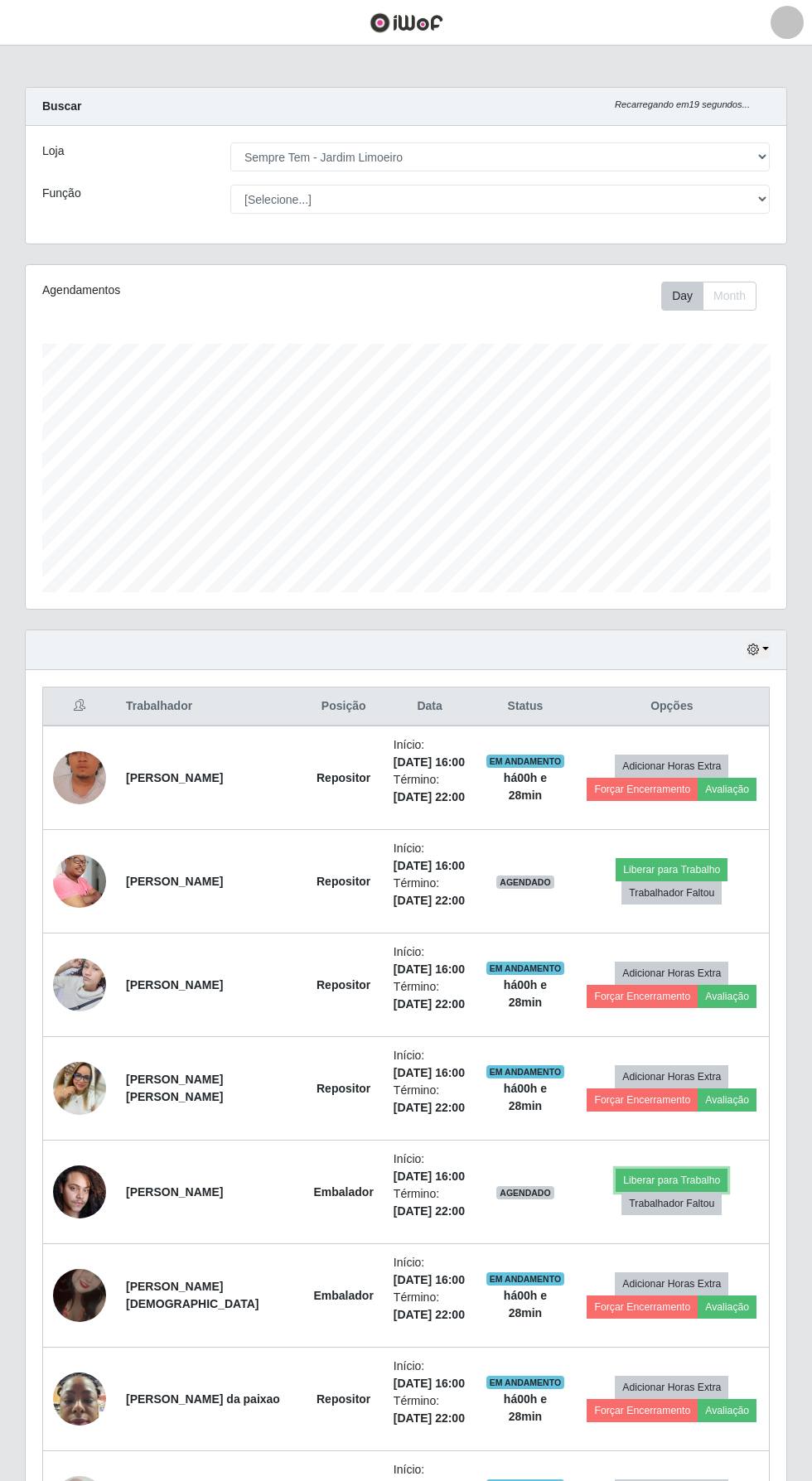
click at [672, 1174] on button "Liberar para Trabalho" at bounding box center [671, 1180] width 112 height 23
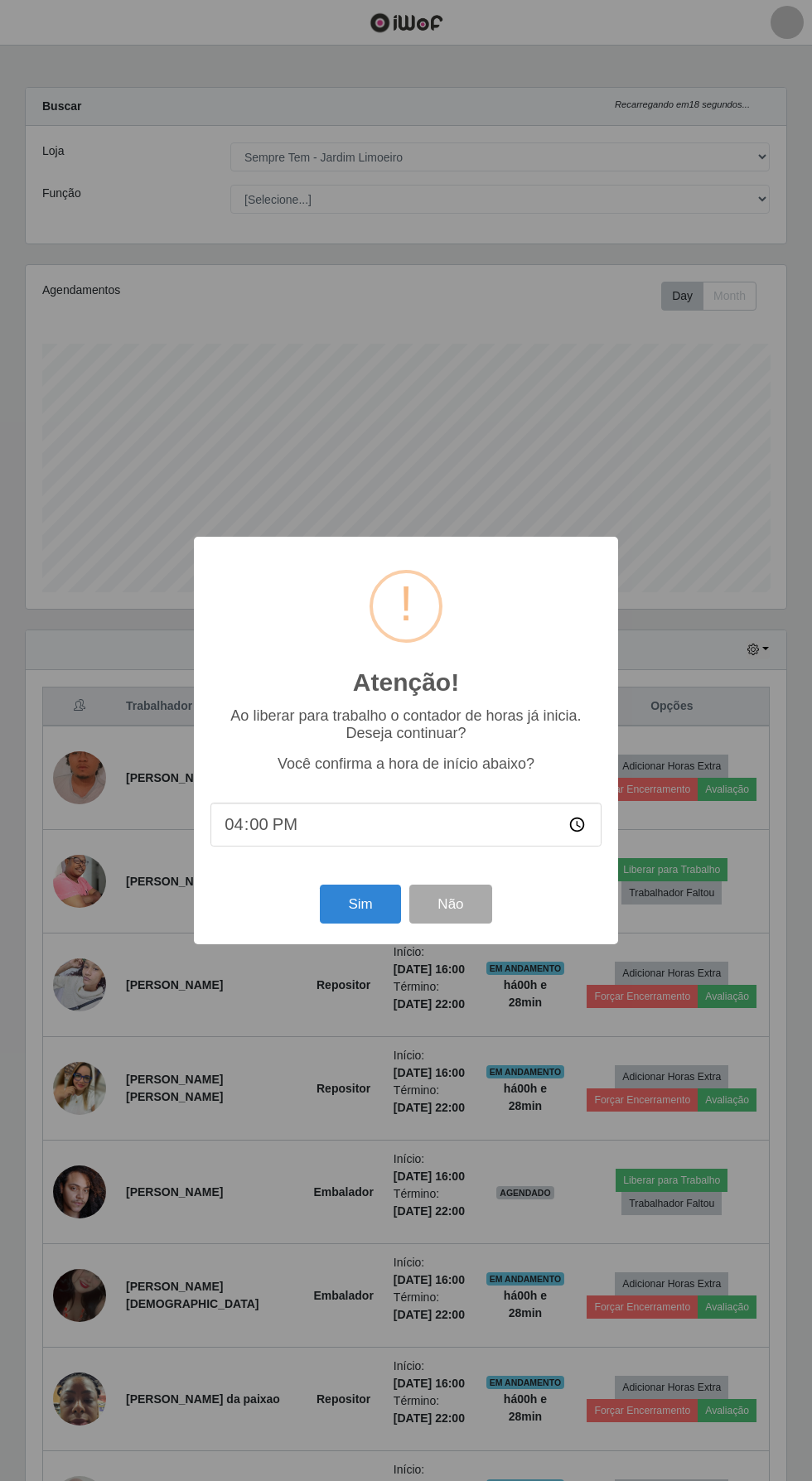
click at [393, 847] on input "16:00" at bounding box center [405, 824] width 391 height 44
type input "16:30"
click at [351, 923] on button "Sim" at bounding box center [359, 904] width 81 height 39
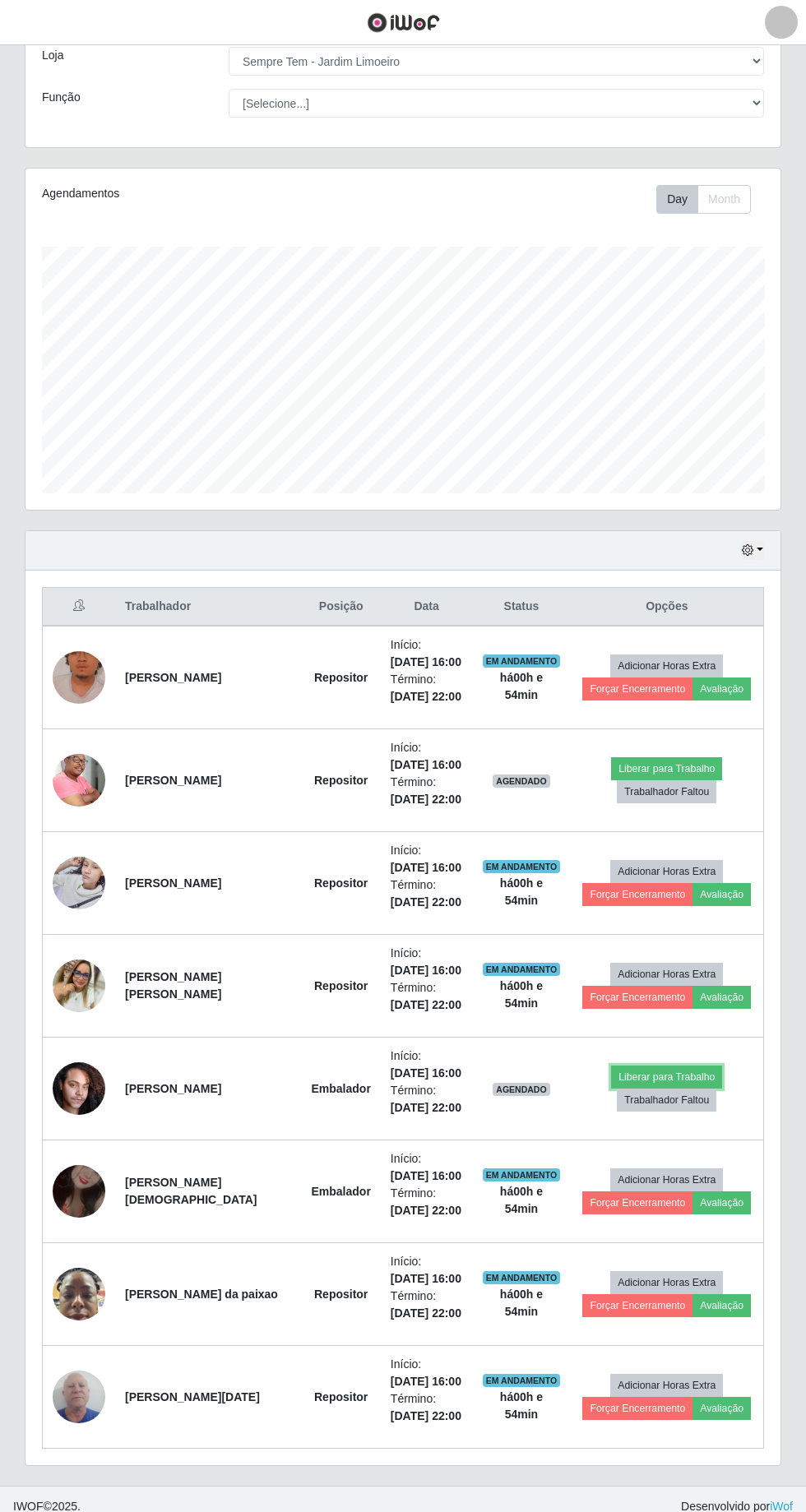
scroll to position [67, 0]
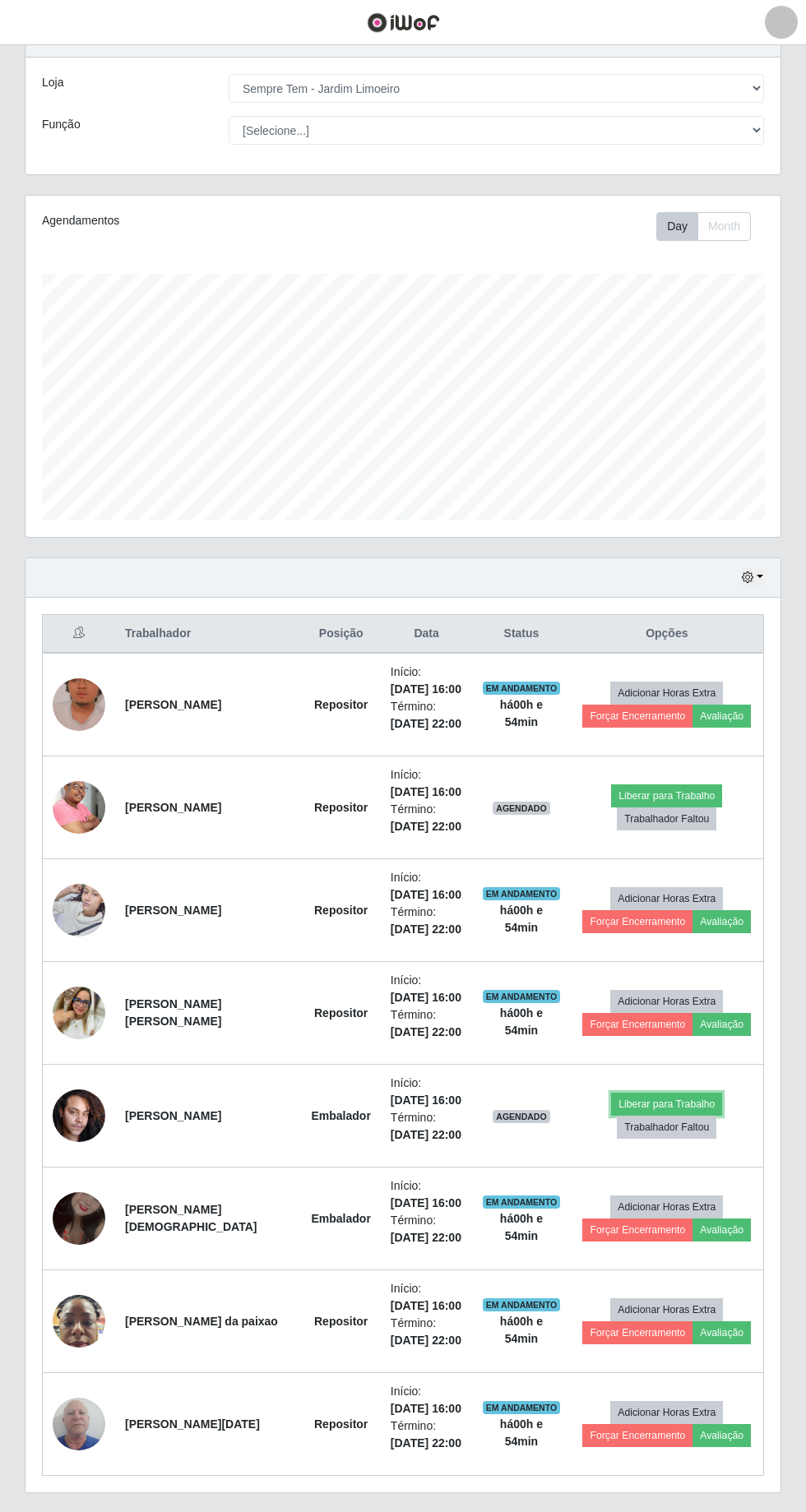
click at [661, 1093] on button "Liberar para Trabalho" at bounding box center [666, 1104] width 111 height 23
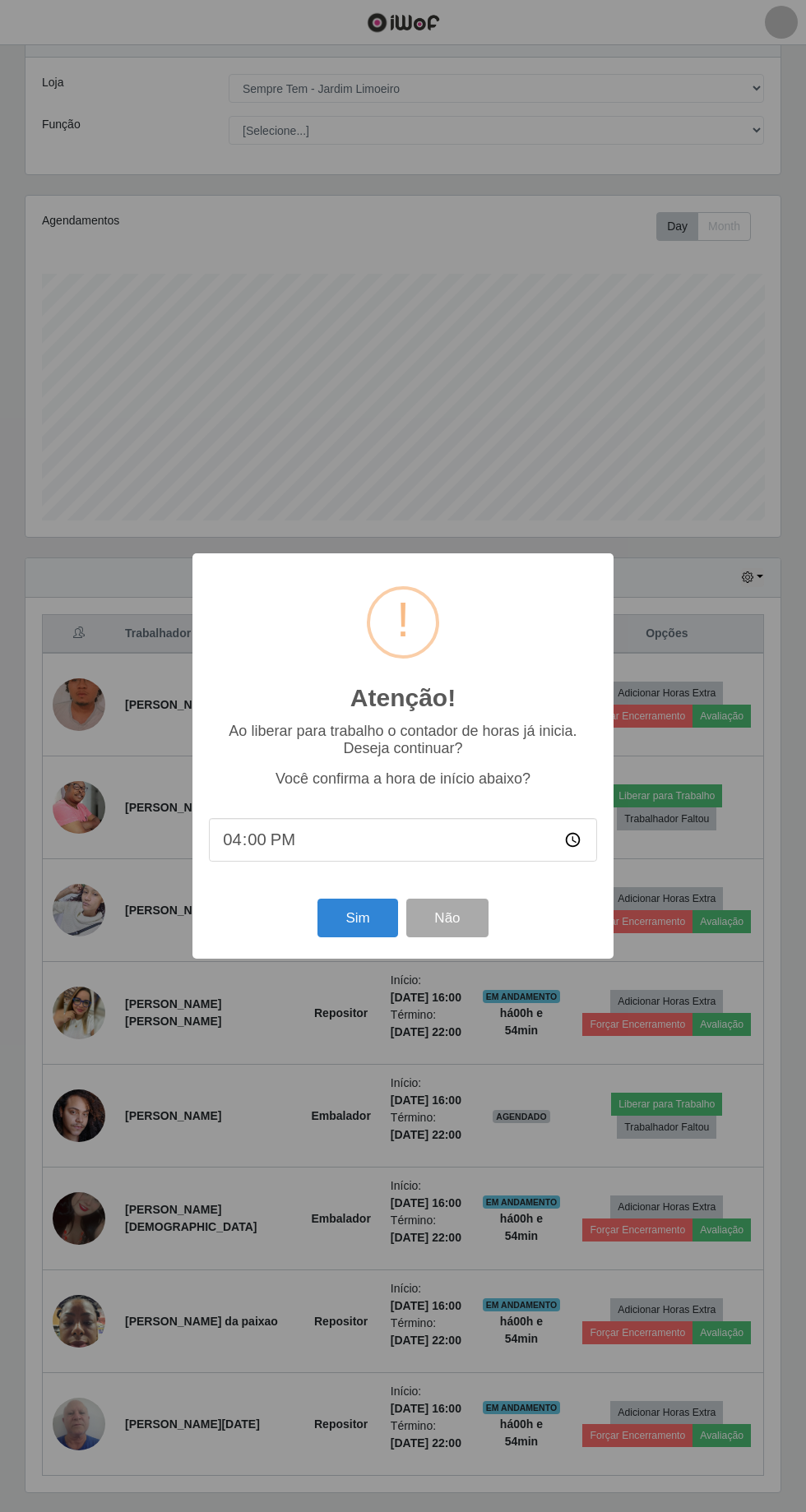
click at [363, 846] on input "16:00" at bounding box center [402, 840] width 388 height 44
type input "16:30"
click at [361, 918] on button "Sim" at bounding box center [356, 917] width 80 height 39
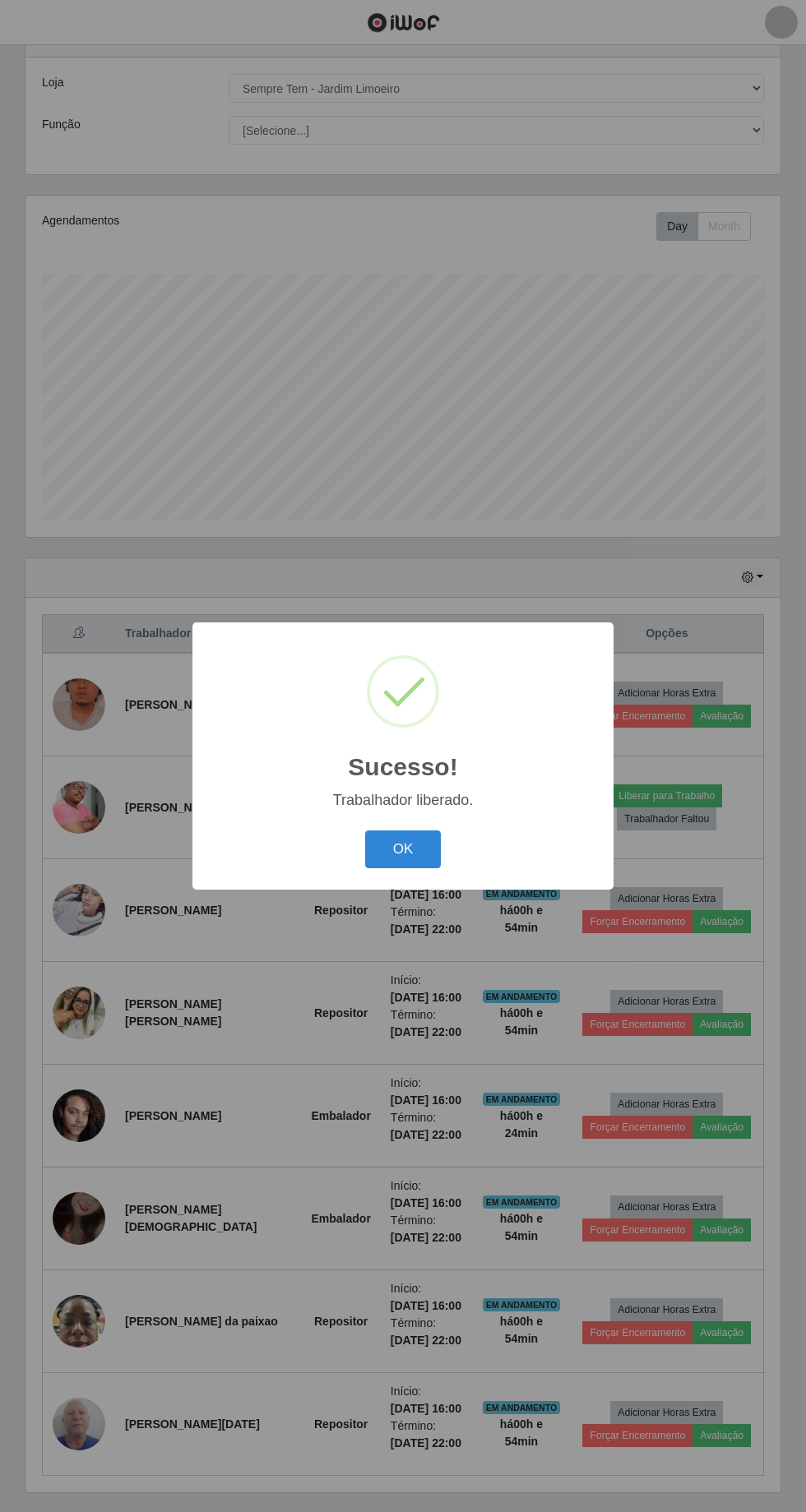
click at [416, 856] on button "OK" at bounding box center [403, 849] width 77 height 39
